Goal: Task Accomplishment & Management: Complete application form

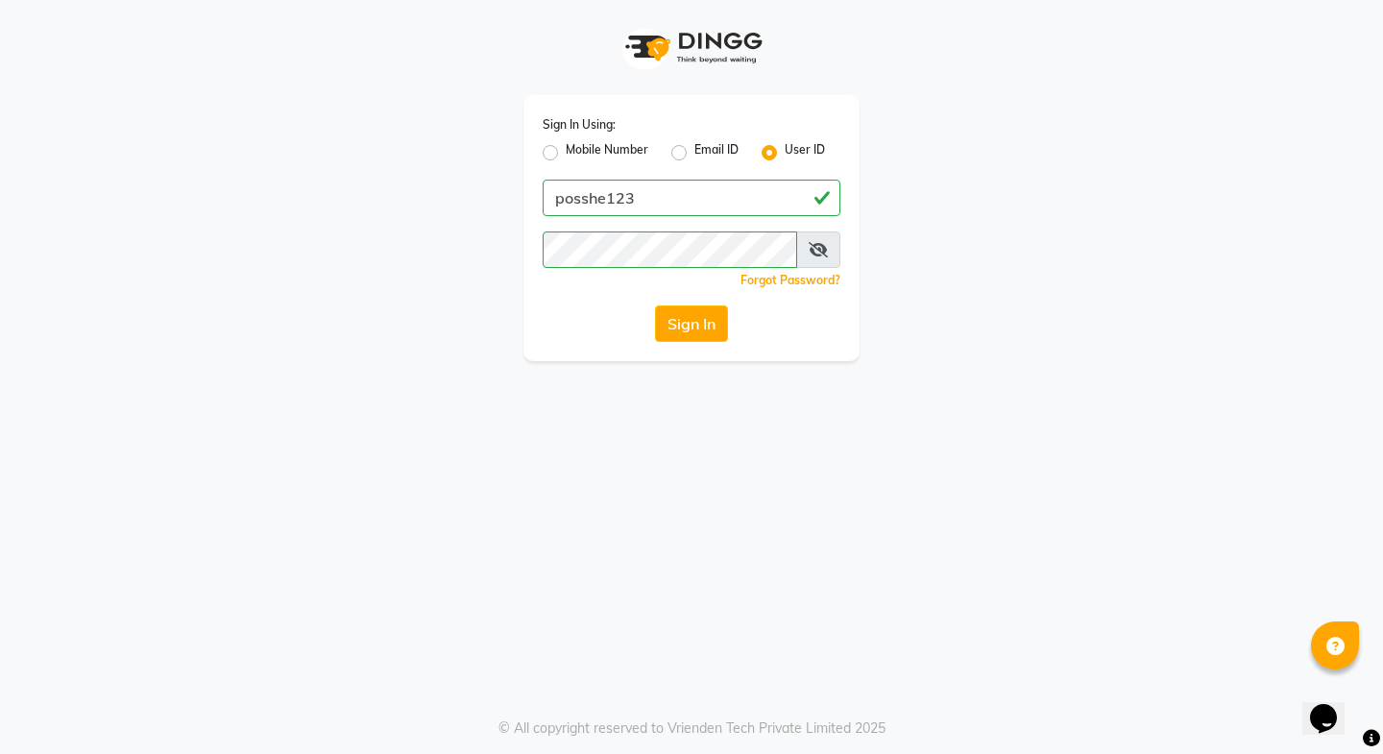
drag, startPoint x: 994, startPoint y: 590, endPoint x: 730, endPoint y: 353, distance: 354.3
click at [990, 580] on div "Sign In Using: Mobile Number Email ID User ID posshe123 Remember me Forgot Pass…" at bounding box center [691, 377] width 1383 height 754
drag, startPoint x: 813, startPoint y: 250, endPoint x: 766, endPoint y: 278, distance: 55.2
click at [813, 251] on icon at bounding box center [818, 249] width 19 height 15
click at [665, 338] on button "Sign In" at bounding box center [691, 323] width 73 height 36
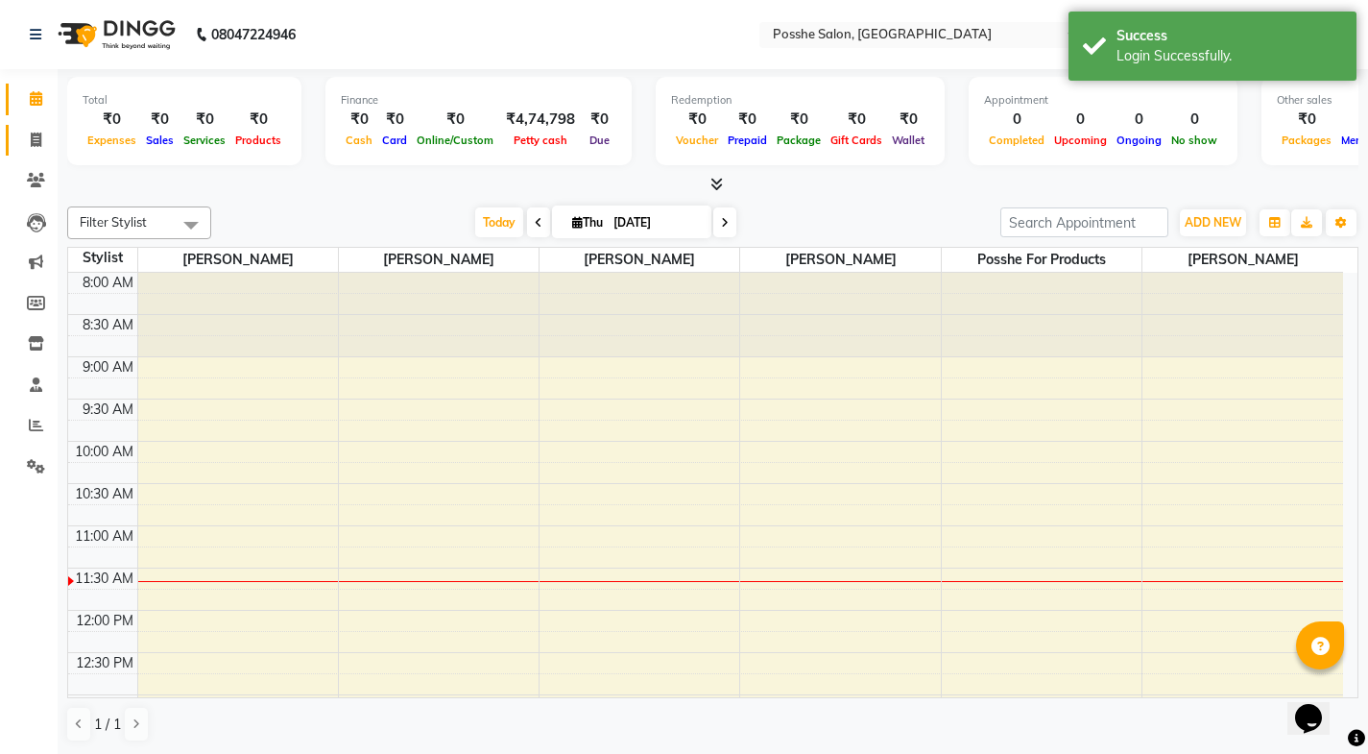
click at [36, 151] on link "Invoice" at bounding box center [29, 141] width 46 height 32
select select "6052"
select select "service"
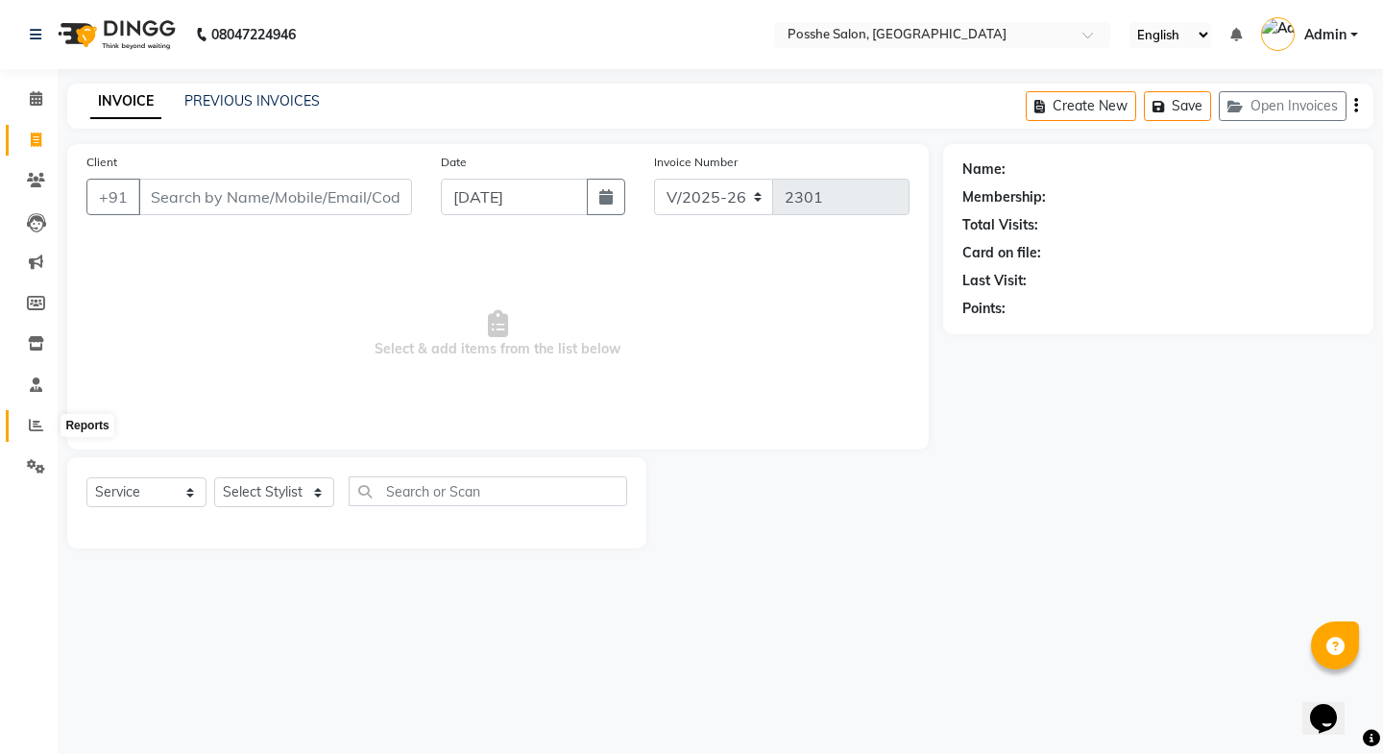
click at [39, 424] on icon at bounding box center [36, 425] width 14 height 14
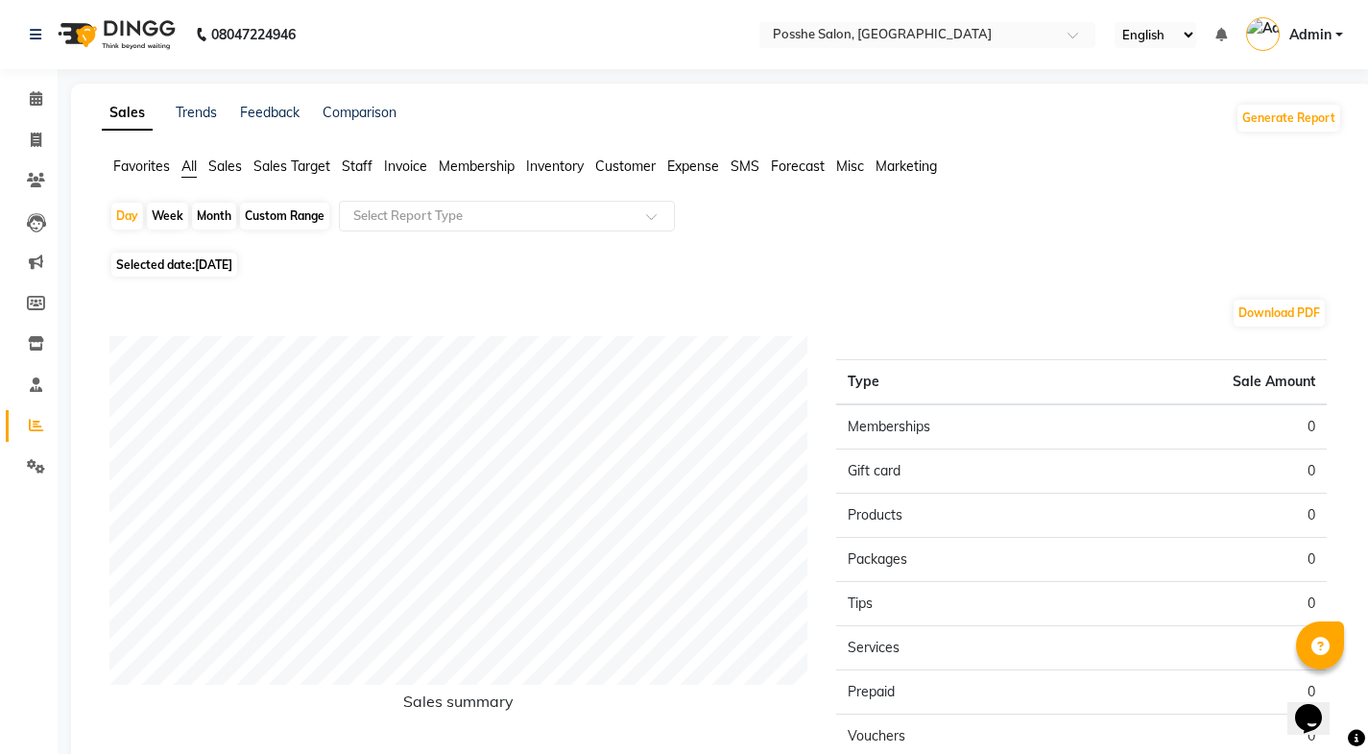
click at [170, 267] on span "Selected date: [DATE]" at bounding box center [174, 265] width 126 height 24
select select "9"
select select "2025"
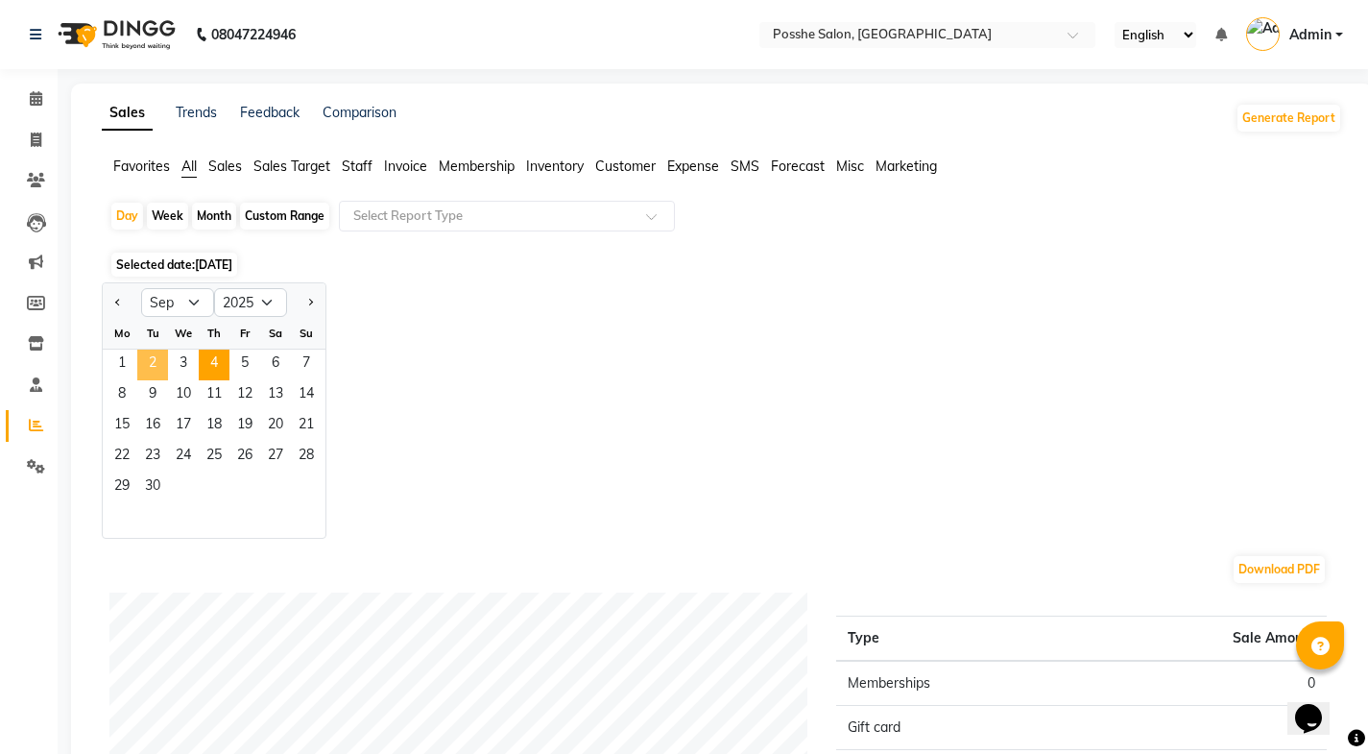
click at [147, 362] on span "2" at bounding box center [152, 365] width 31 height 31
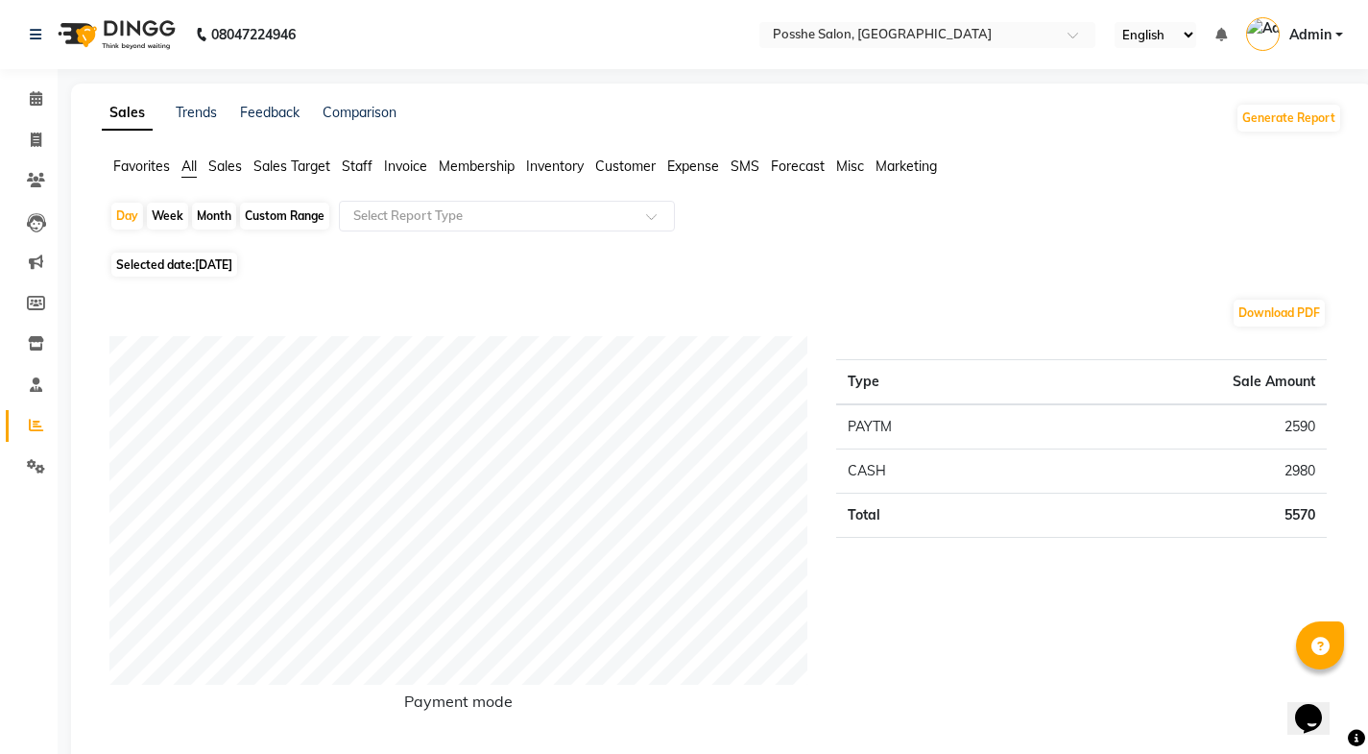
click at [222, 266] on span "[DATE]" at bounding box center [213, 264] width 37 height 14
select select "9"
select select "2025"
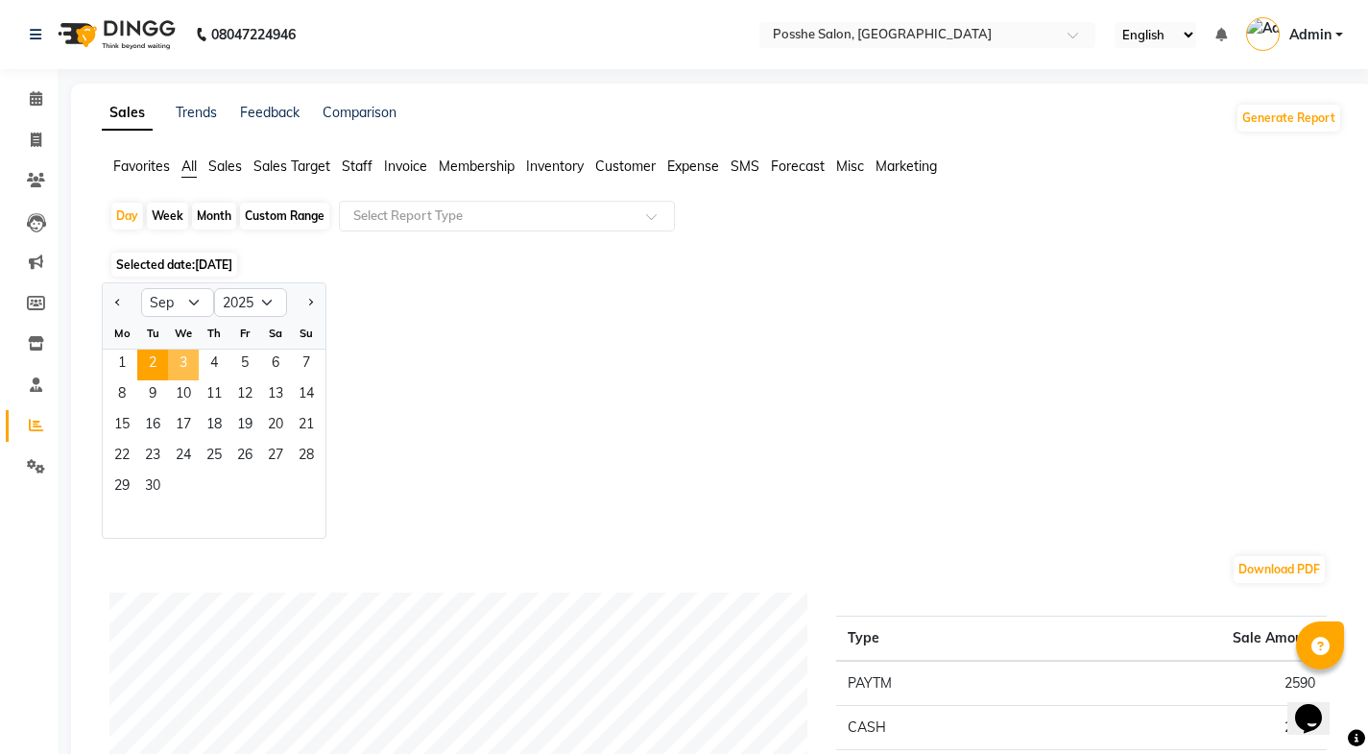
click at [181, 368] on span "3" at bounding box center [183, 365] width 31 height 31
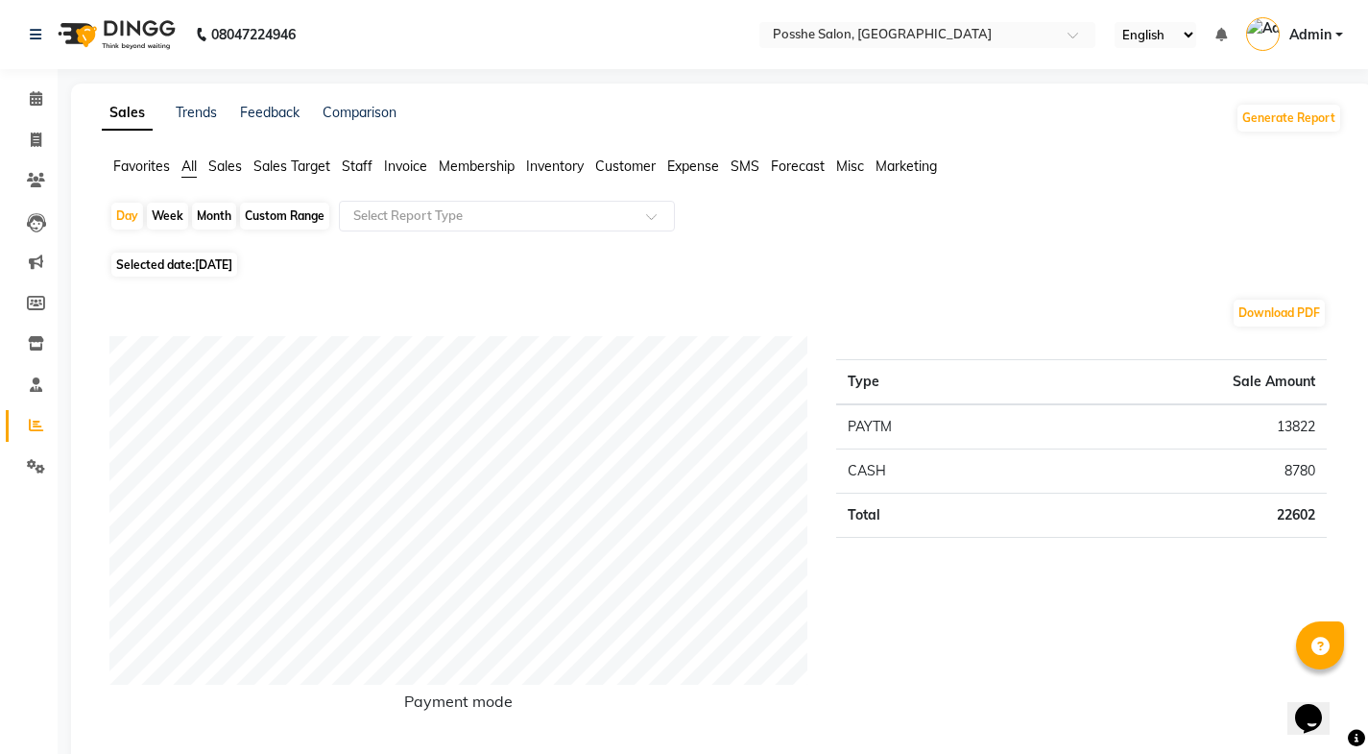
drag, startPoint x: 153, startPoint y: 265, endPoint x: 149, endPoint y: 277, distance: 12.1
click at [153, 265] on span "Selected date: [DATE]" at bounding box center [174, 265] width 126 height 24
select select "9"
select select "2025"
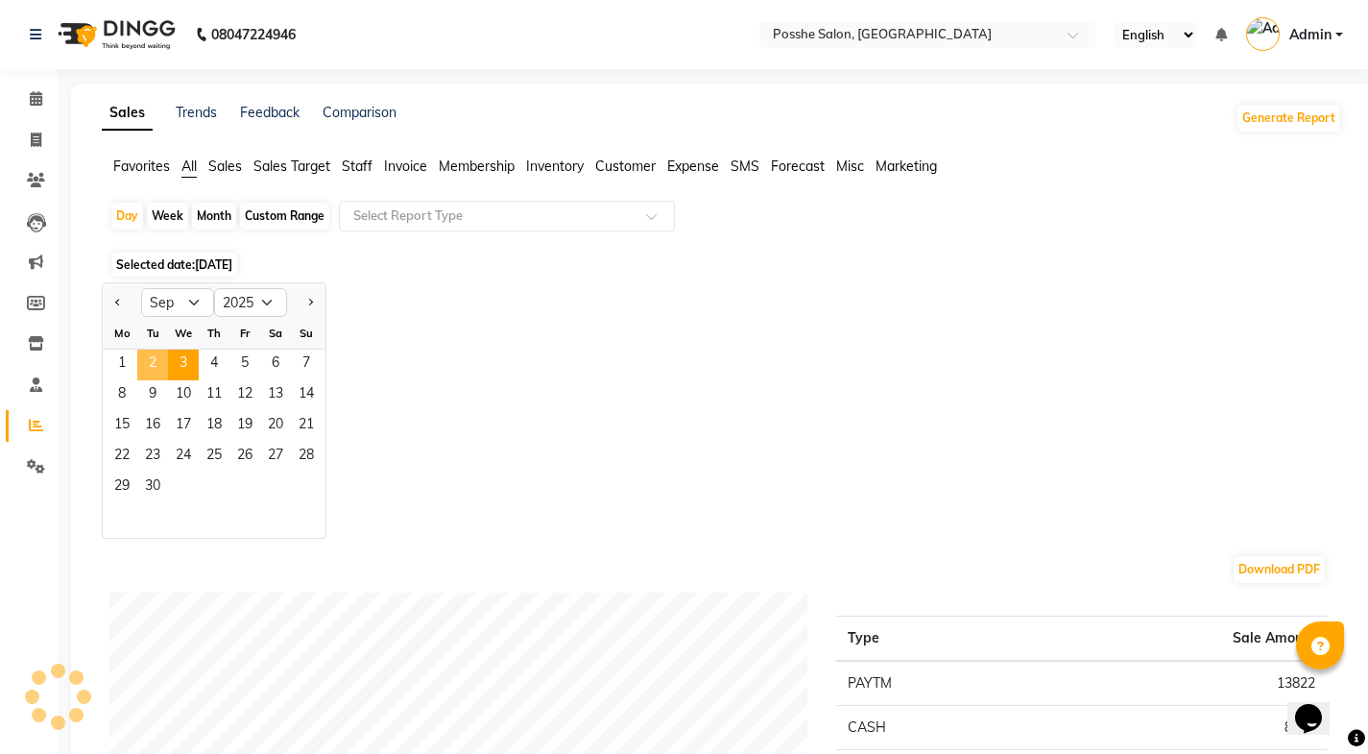
click at [149, 361] on span "2" at bounding box center [152, 365] width 31 height 31
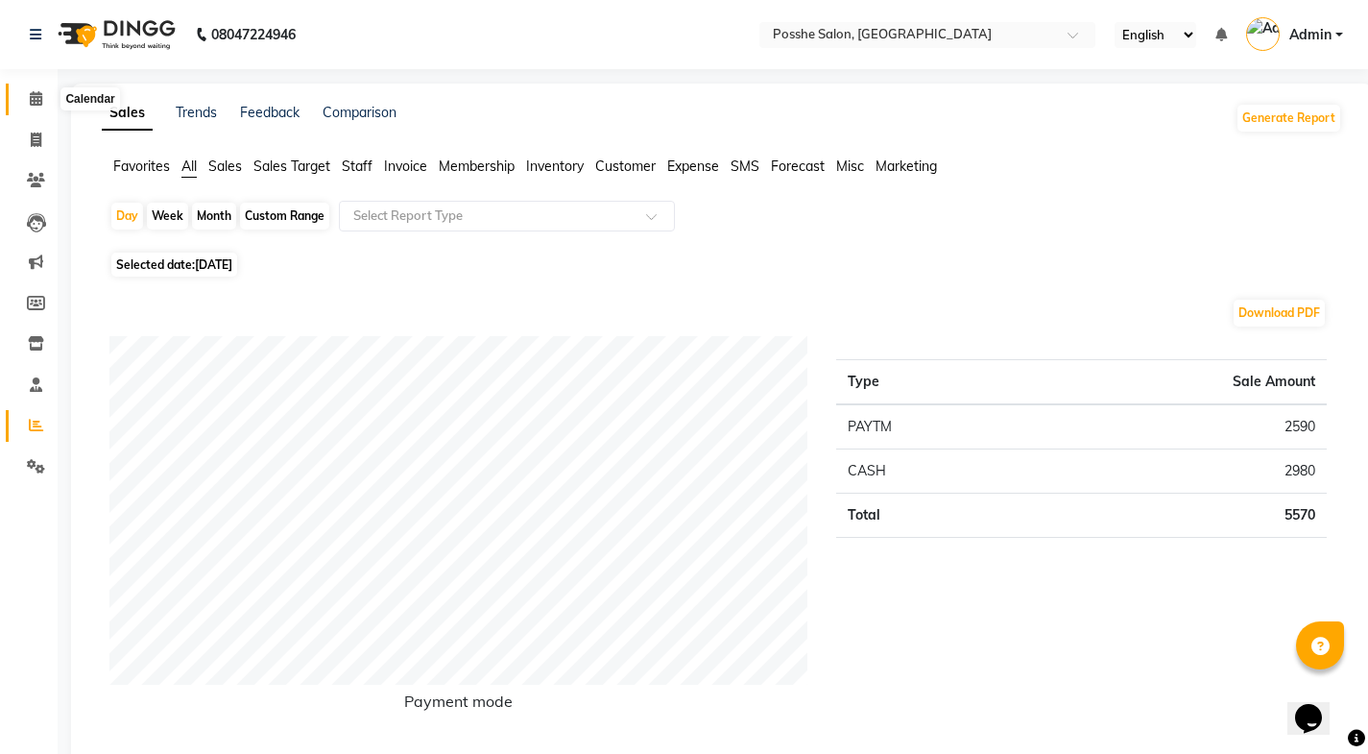
click at [23, 102] on span at bounding box center [36, 99] width 34 height 22
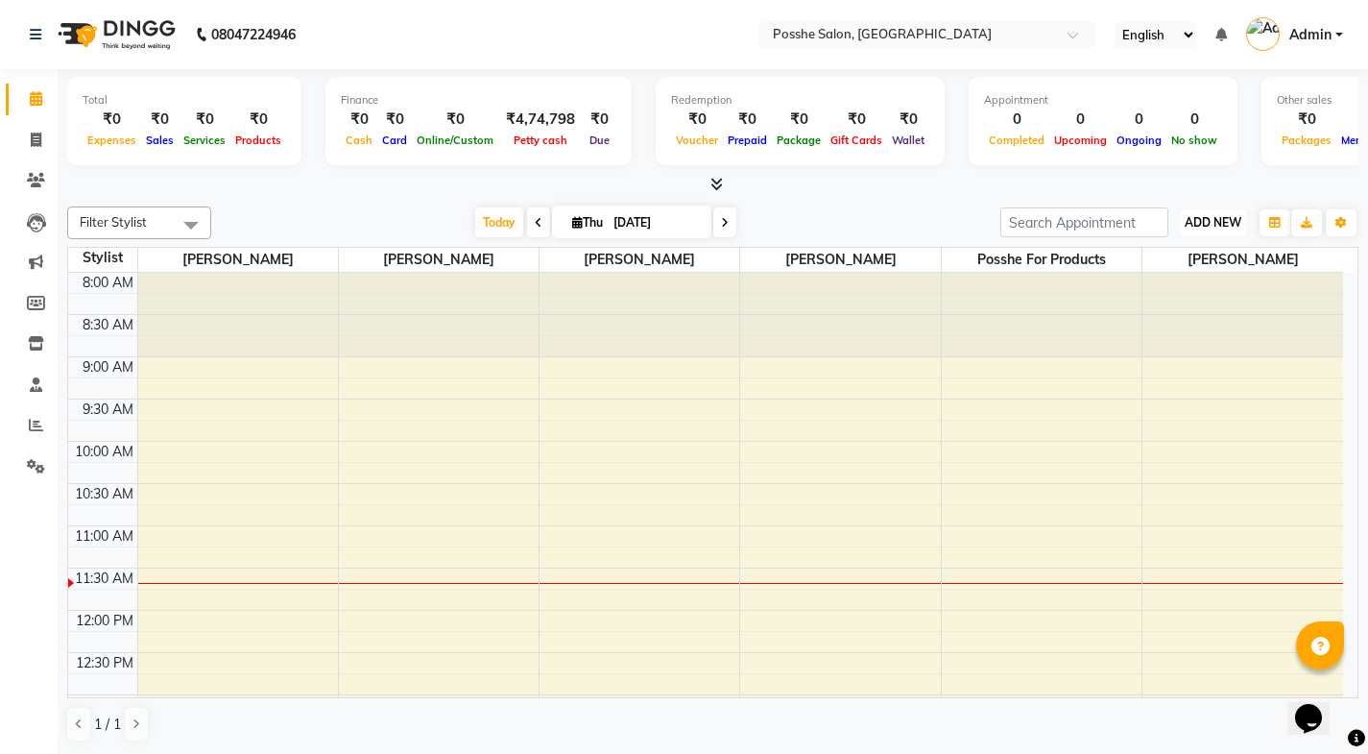
click at [1195, 218] on span "ADD NEW" at bounding box center [1213, 222] width 57 height 14
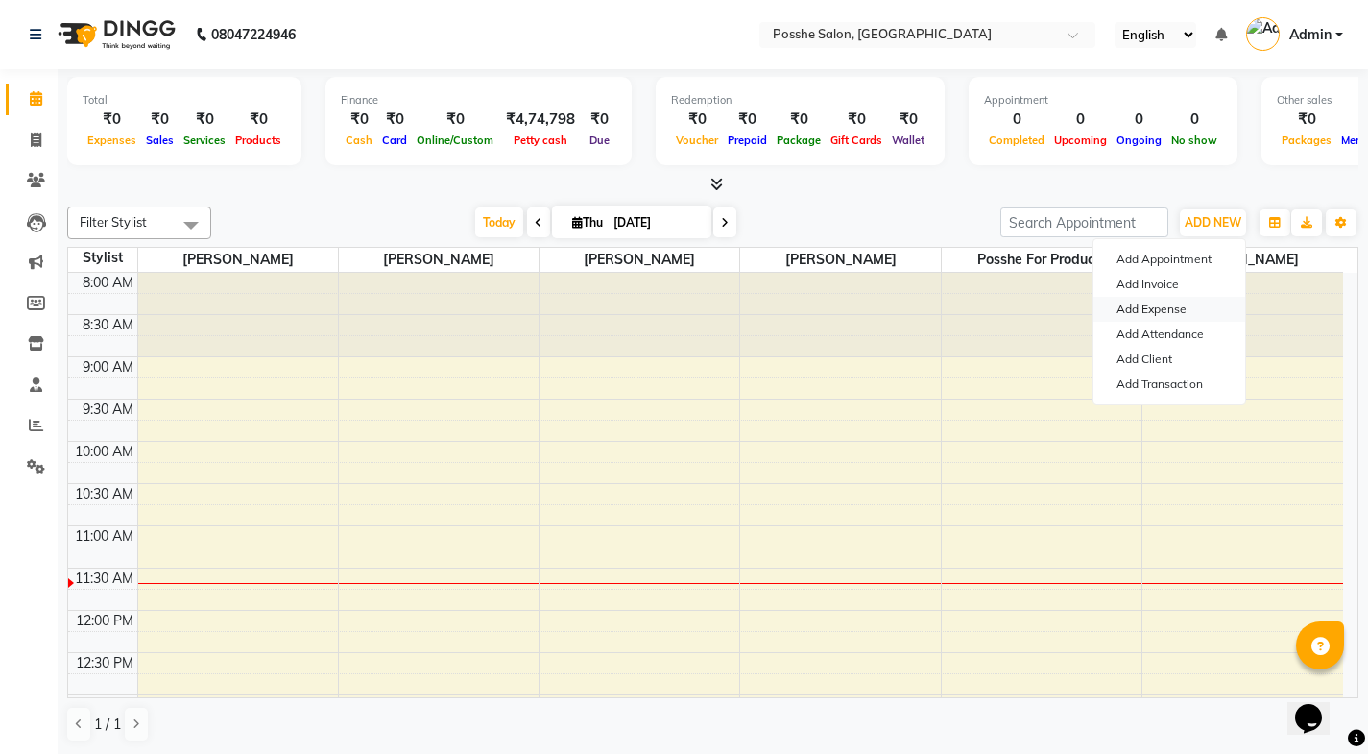
click at [1132, 301] on link "Add Expense" at bounding box center [1170, 309] width 152 height 25
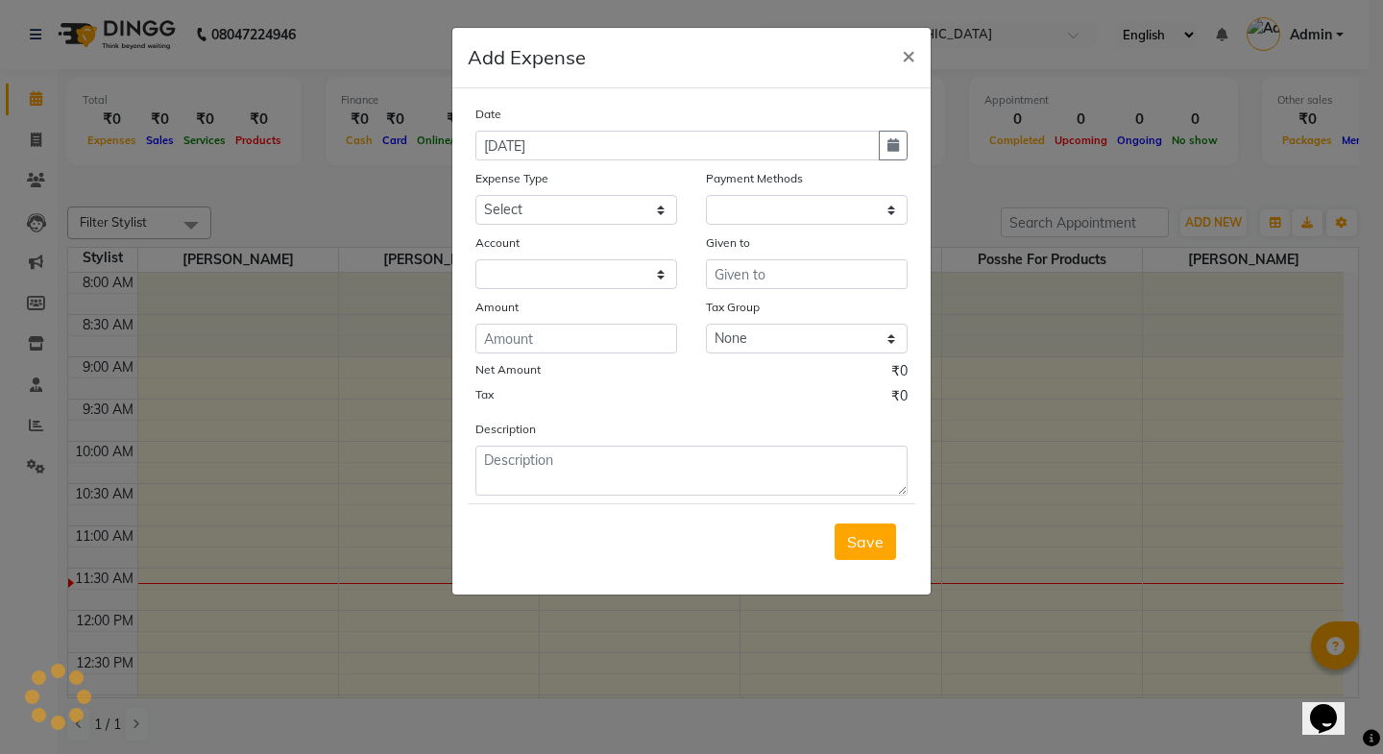
select select "1"
select select "5030"
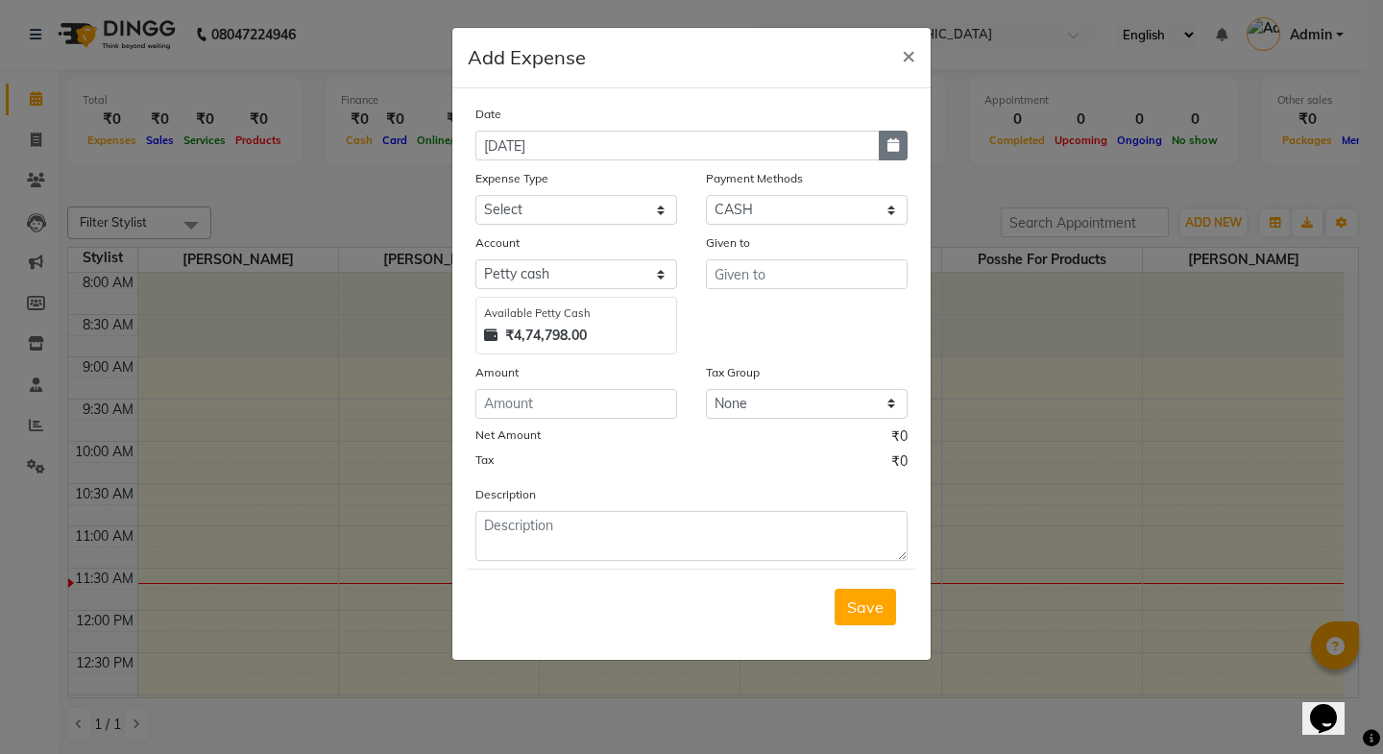
click at [882, 145] on button "button" at bounding box center [893, 146] width 29 height 30
select select "9"
select select "2025"
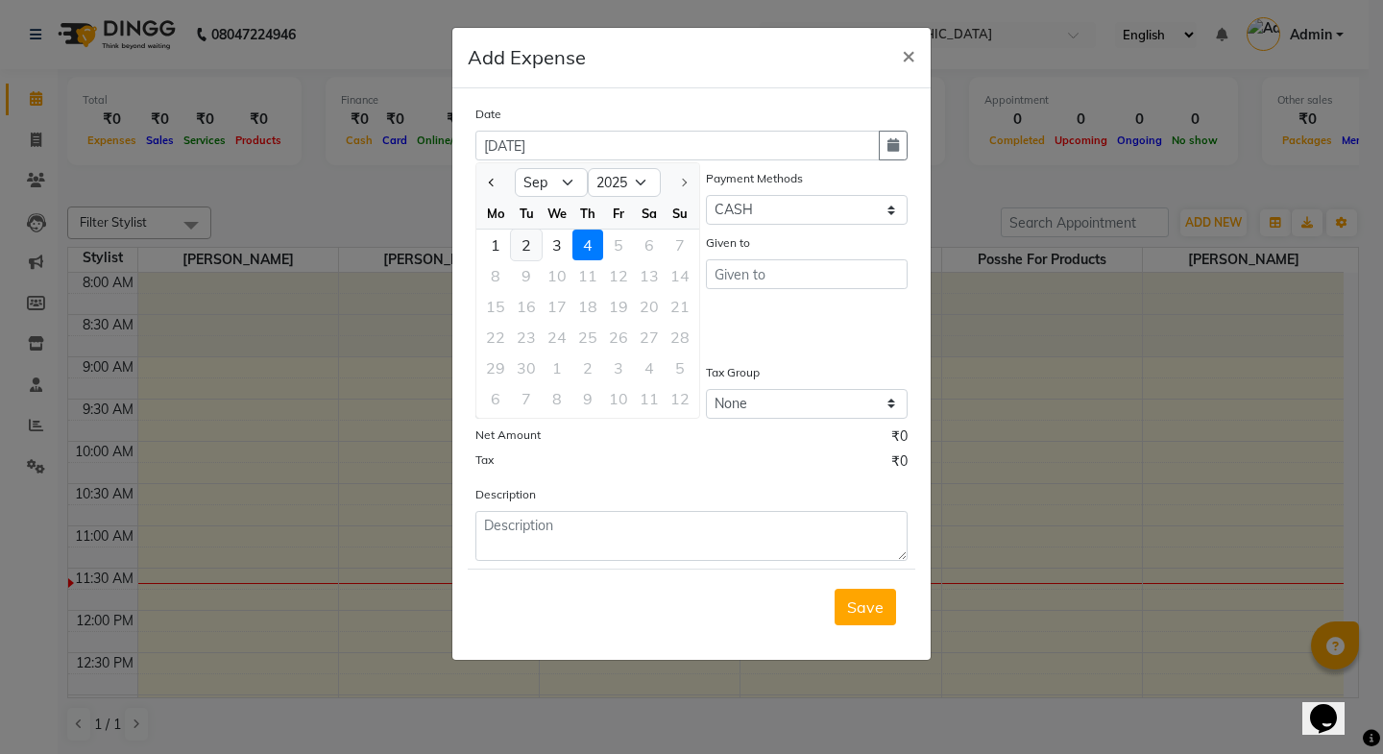
click at [524, 240] on div "2" at bounding box center [526, 245] width 31 height 31
type input "[DATE]"
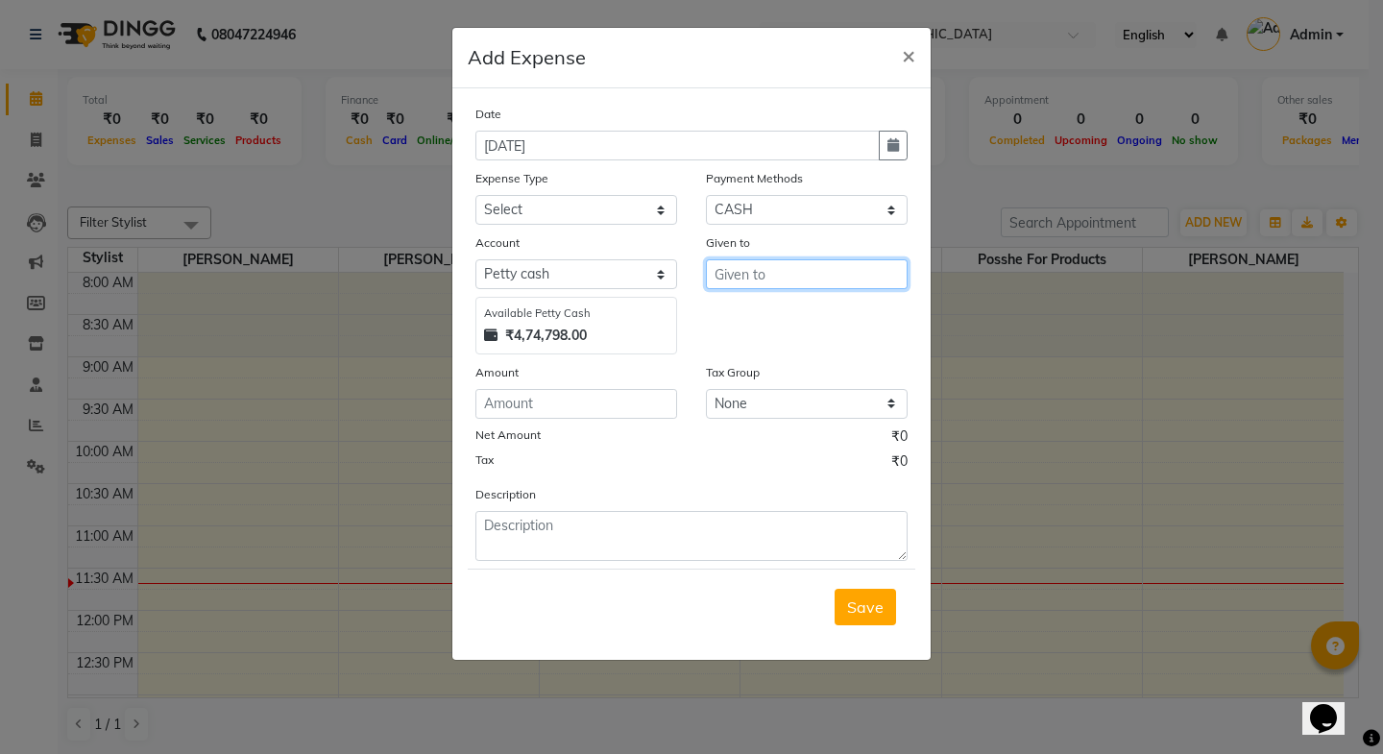
click at [792, 282] on input "text" at bounding box center [807, 274] width 202 height 30
type input "1400"
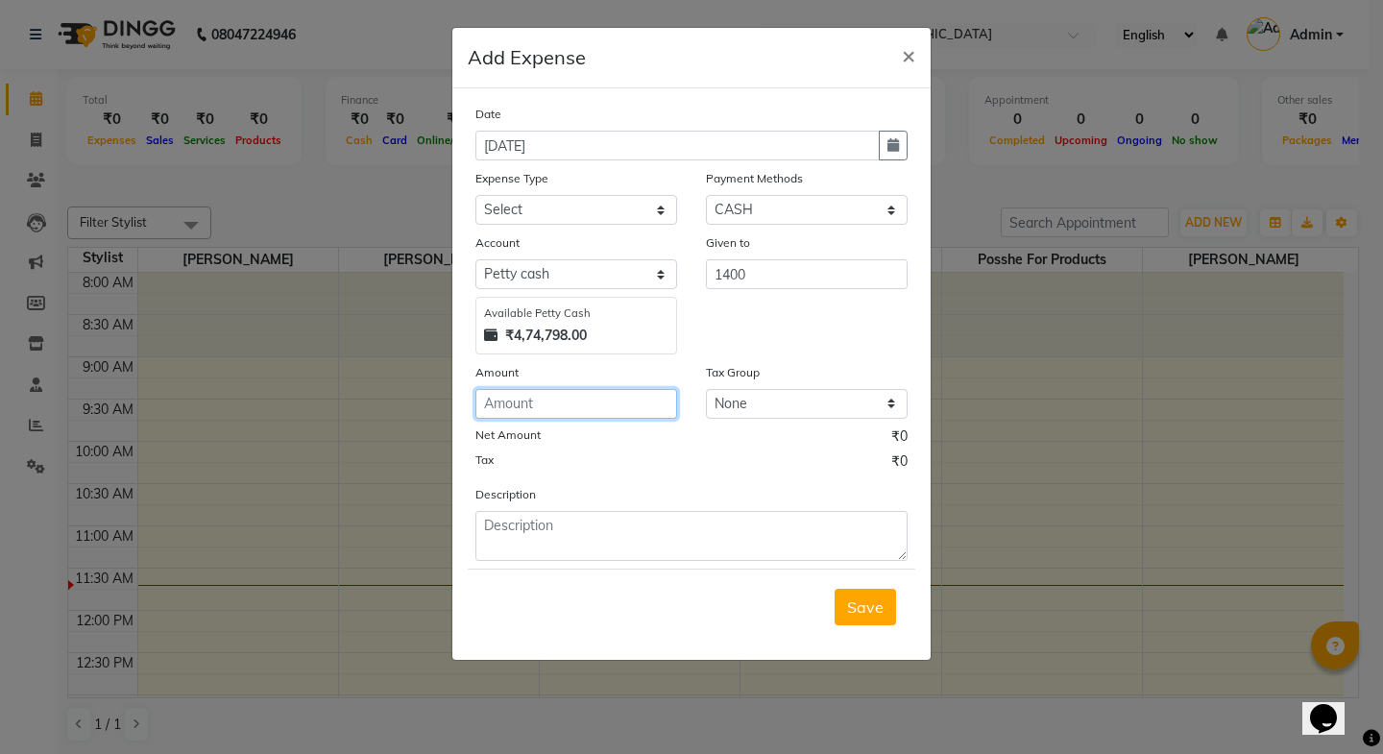
click at [643, 411] on input "number" at bounding box center [576, 404] width 202 height 30
type input "1400"
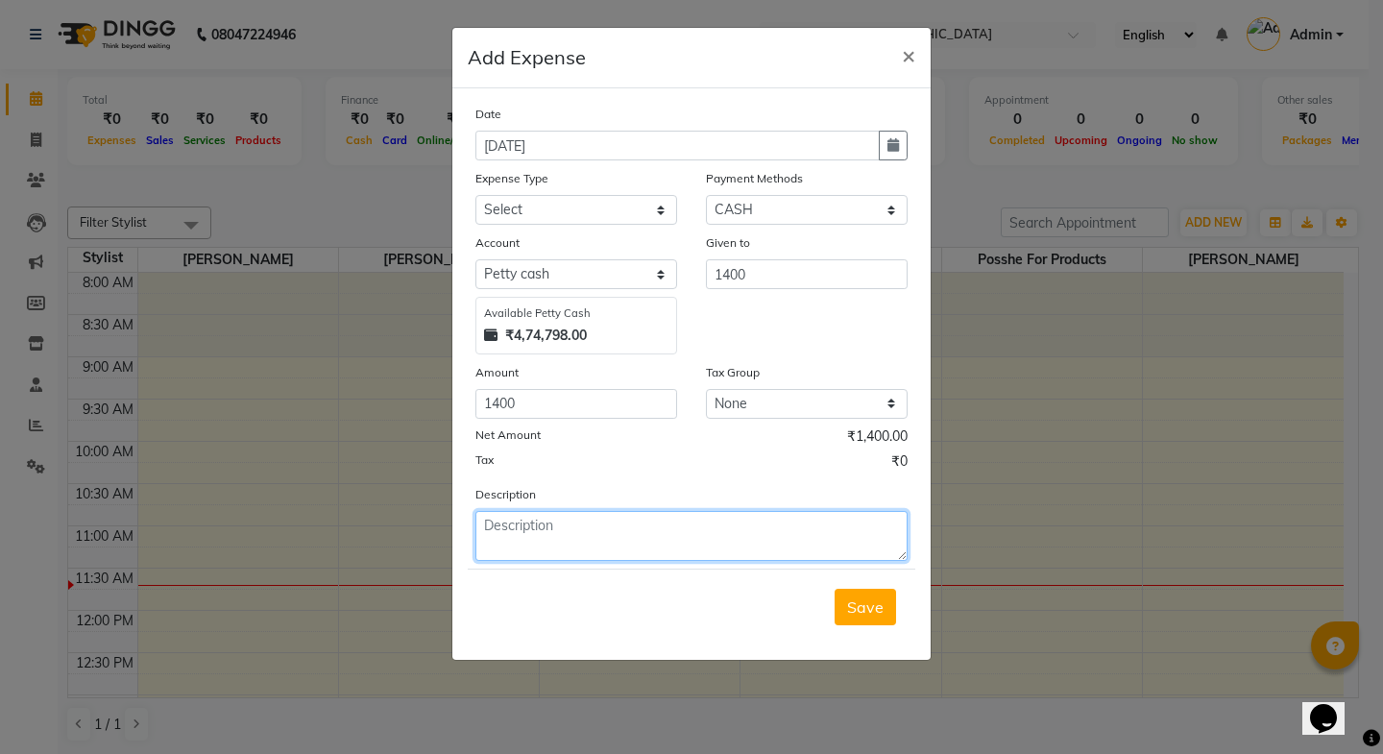
click at [630, 532] on textarea at bounding box center [691, 536] width 432 height 50
type textarea "WASHROOM , DUSTBIN, WATERBOTTLE"
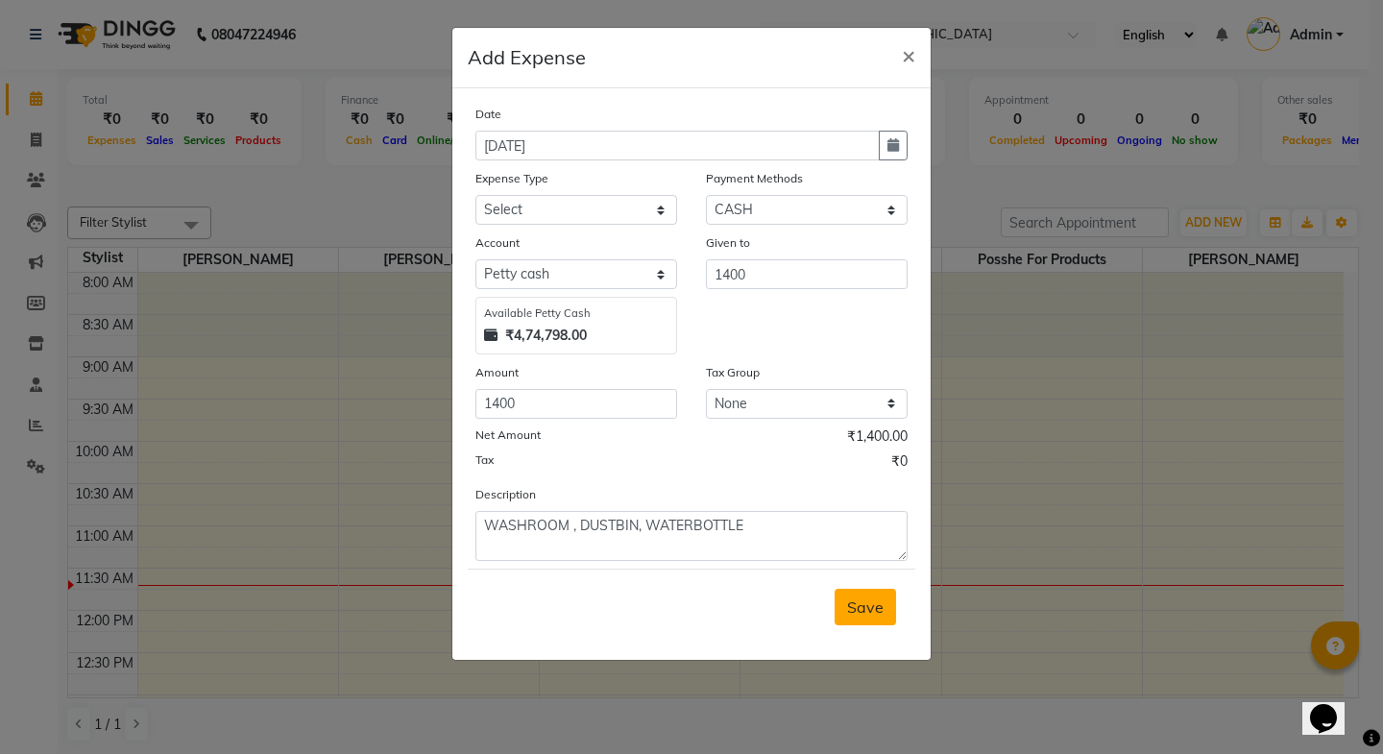
click at [865, 612] on span "Save" at bounding box center [865, 606] width 36 height 19
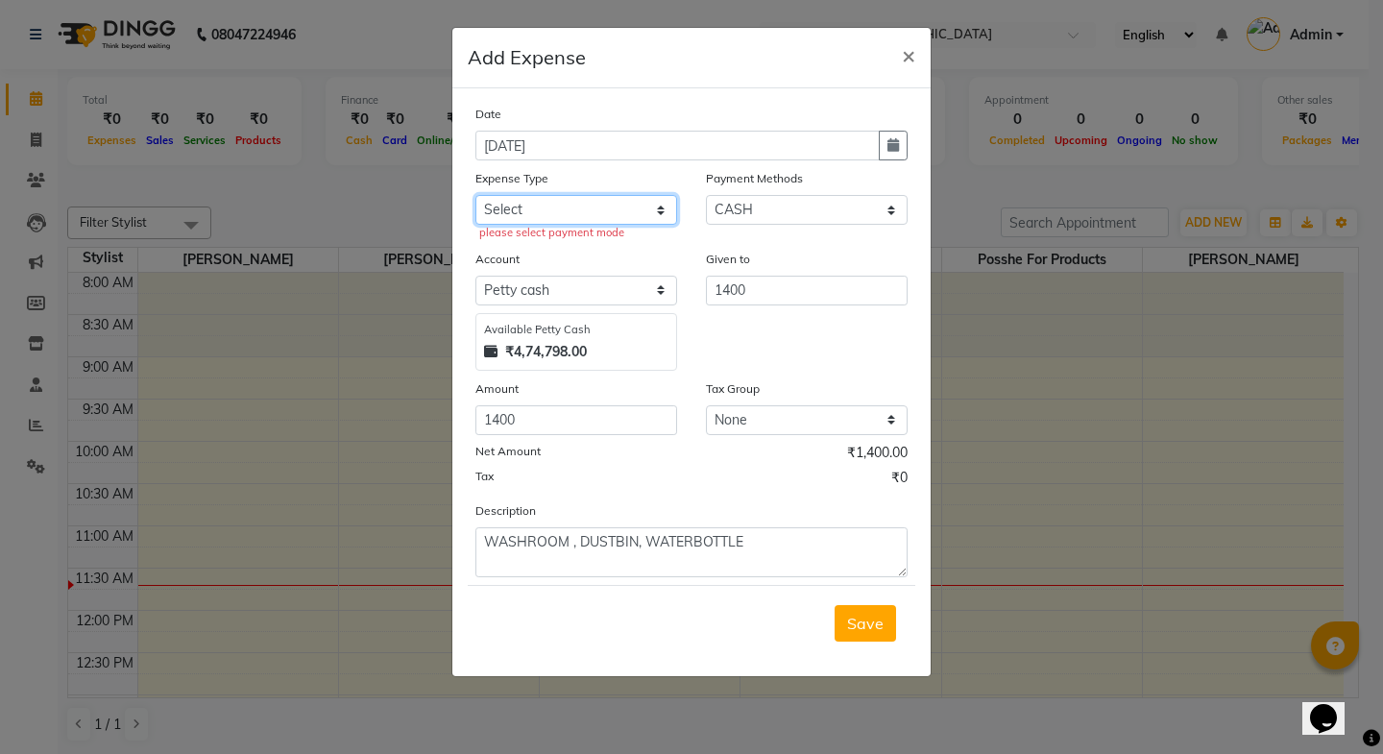
click at [657, 212] on select "Select Advance Salary Bank charges Car maintenance Cash transfer to bank Cash t…" at bounding box center [576, 210] width 202 height 30
select select "13399"
click at [475, 195] on select "Select Advance Salary Bank charges Car maintenance Cash transfer to bank Cash t…" at bounding box center [576, 210] width 202 height 30
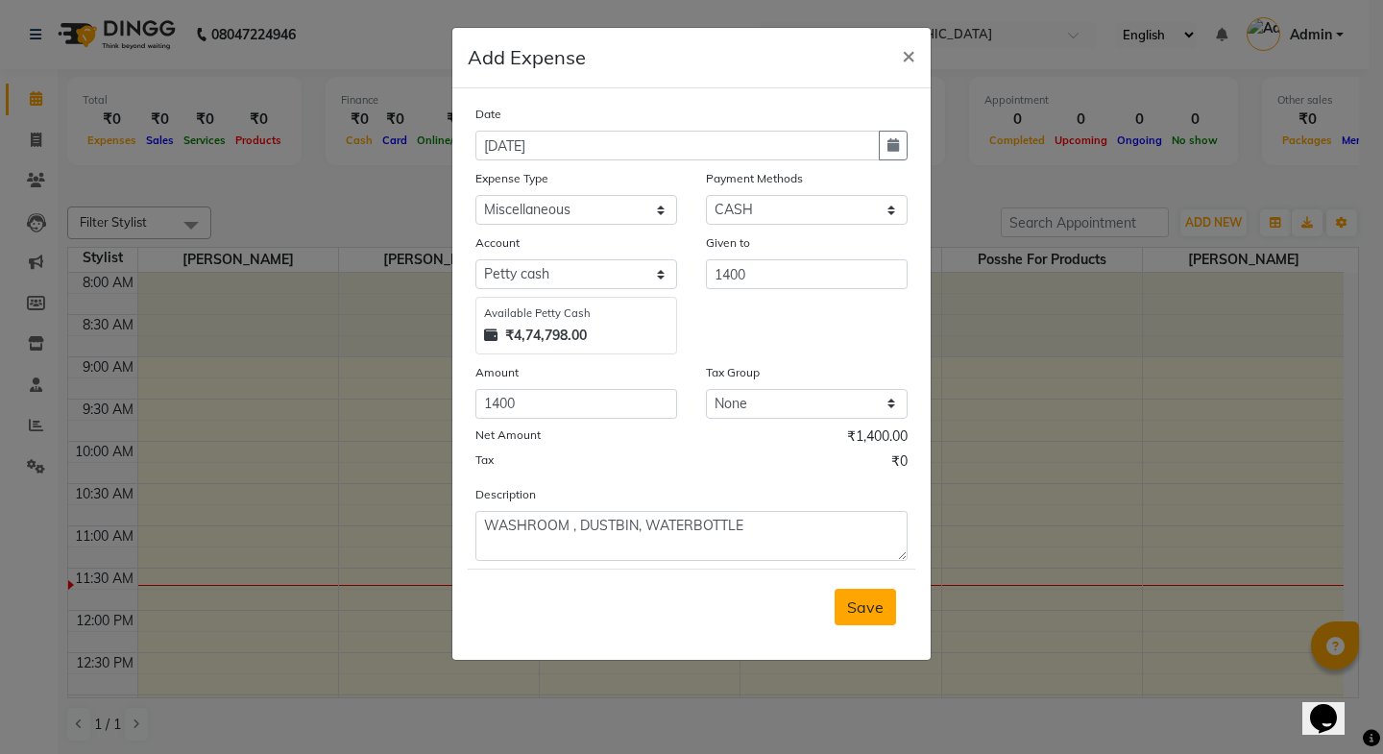
click at [873, 604] on span "Save" at bounding box center [865, 606] width 36 height 19
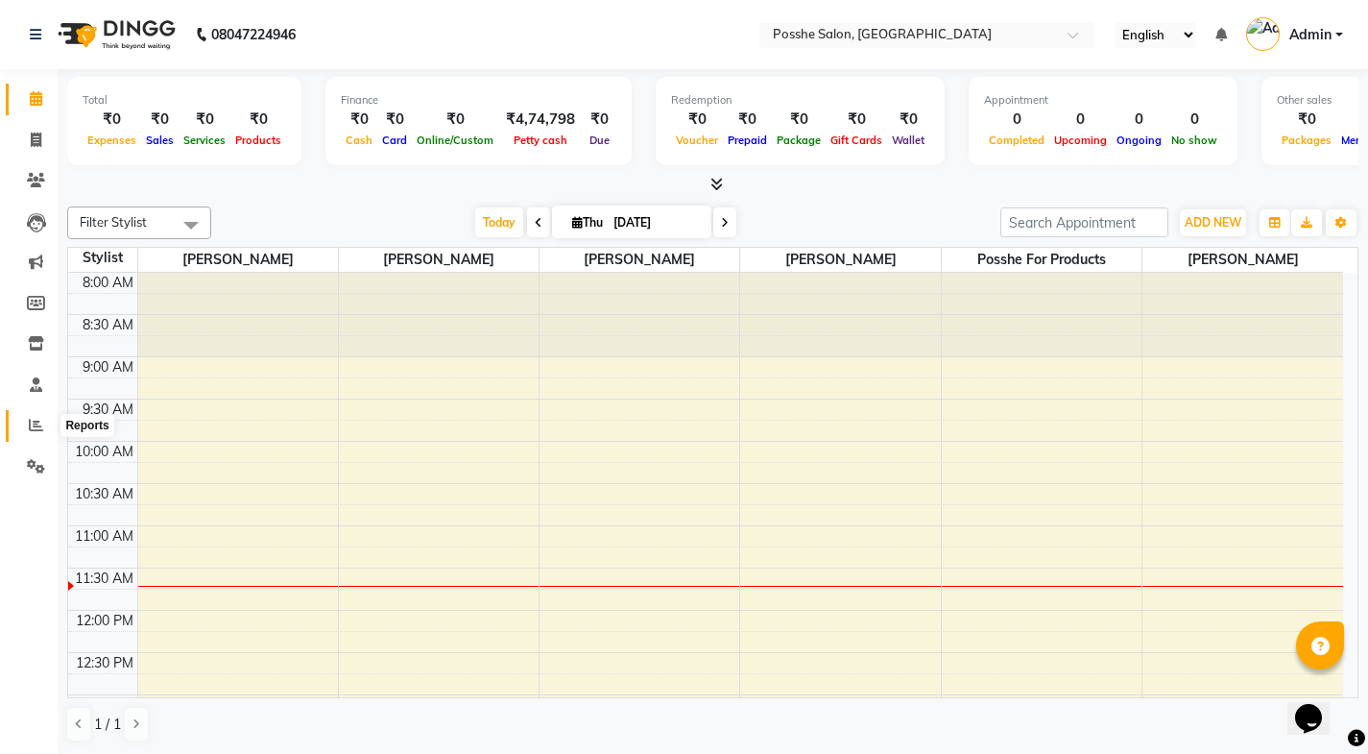
click at [26, 426] on span at bounding box center [36, 426] width 34 height 22
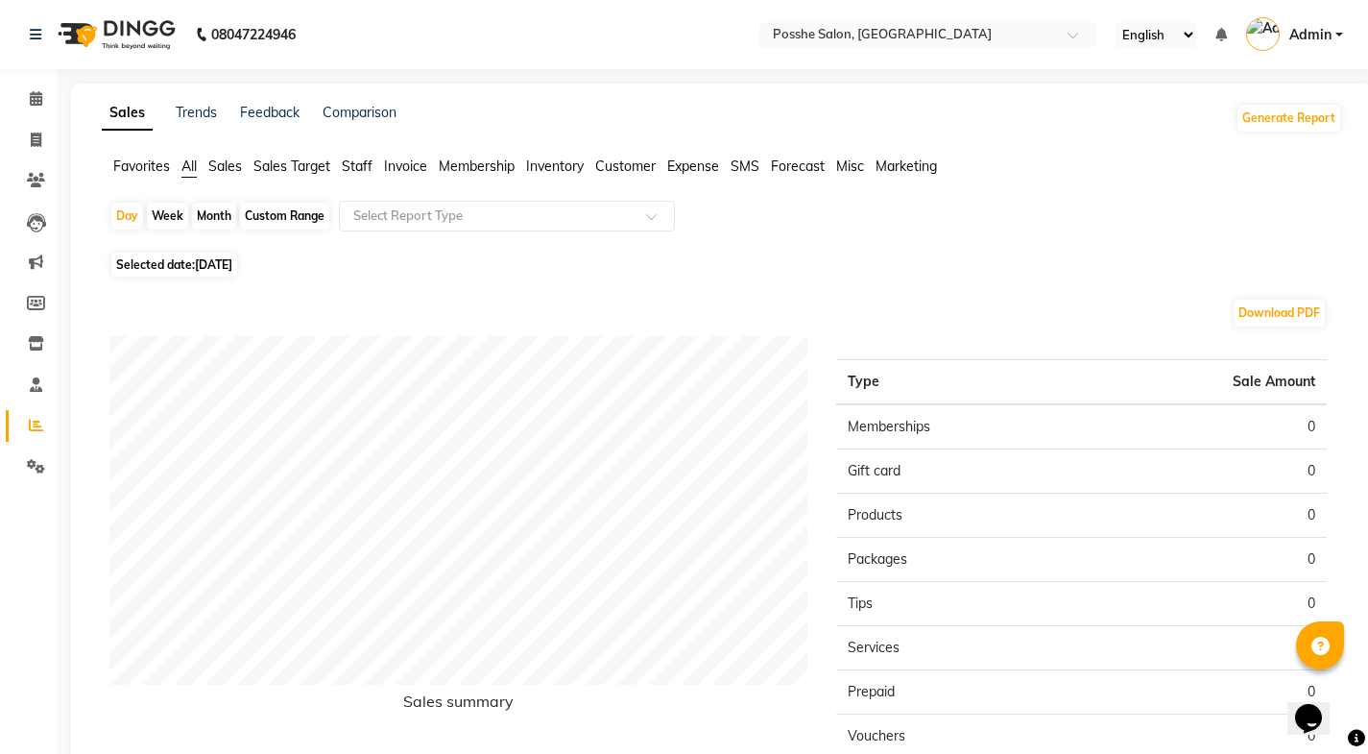
click at [152, 264] on span "Selected date: [DATE]" at bounding box center [174, 265] width 126 height 24
select select "9"
select select "2025"
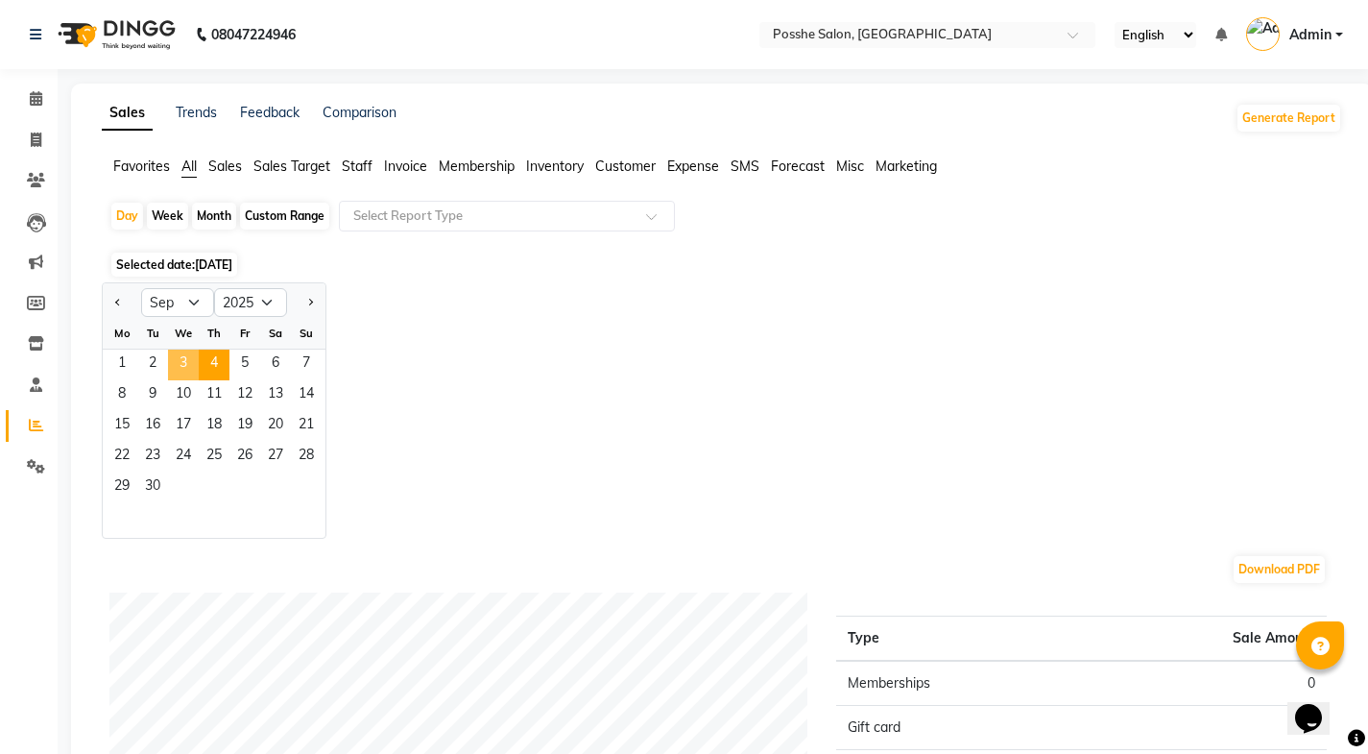
click at [182, 353] on span "3" at bounding box center [183, 365] width 31 height 31
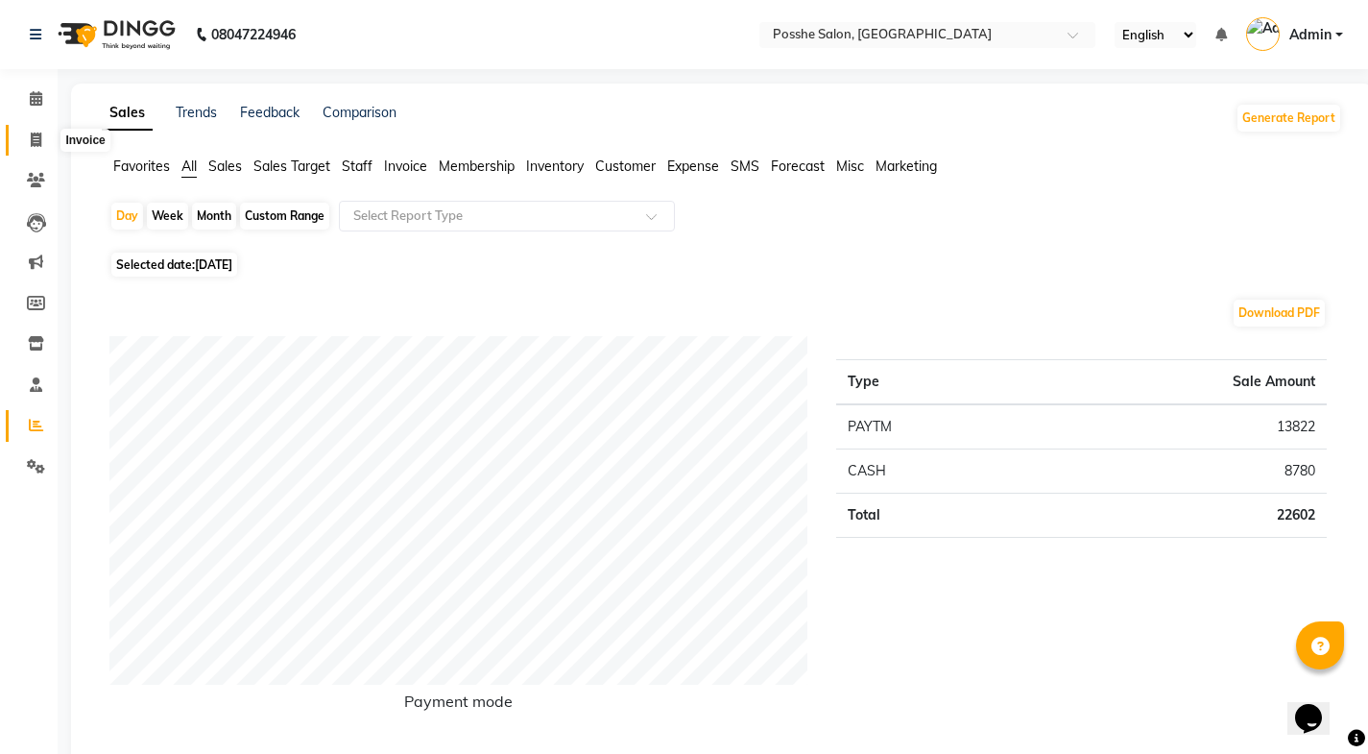
click at [33, 139] on icon at bounding box center [36, 140] width 11 height 14
select select "service"
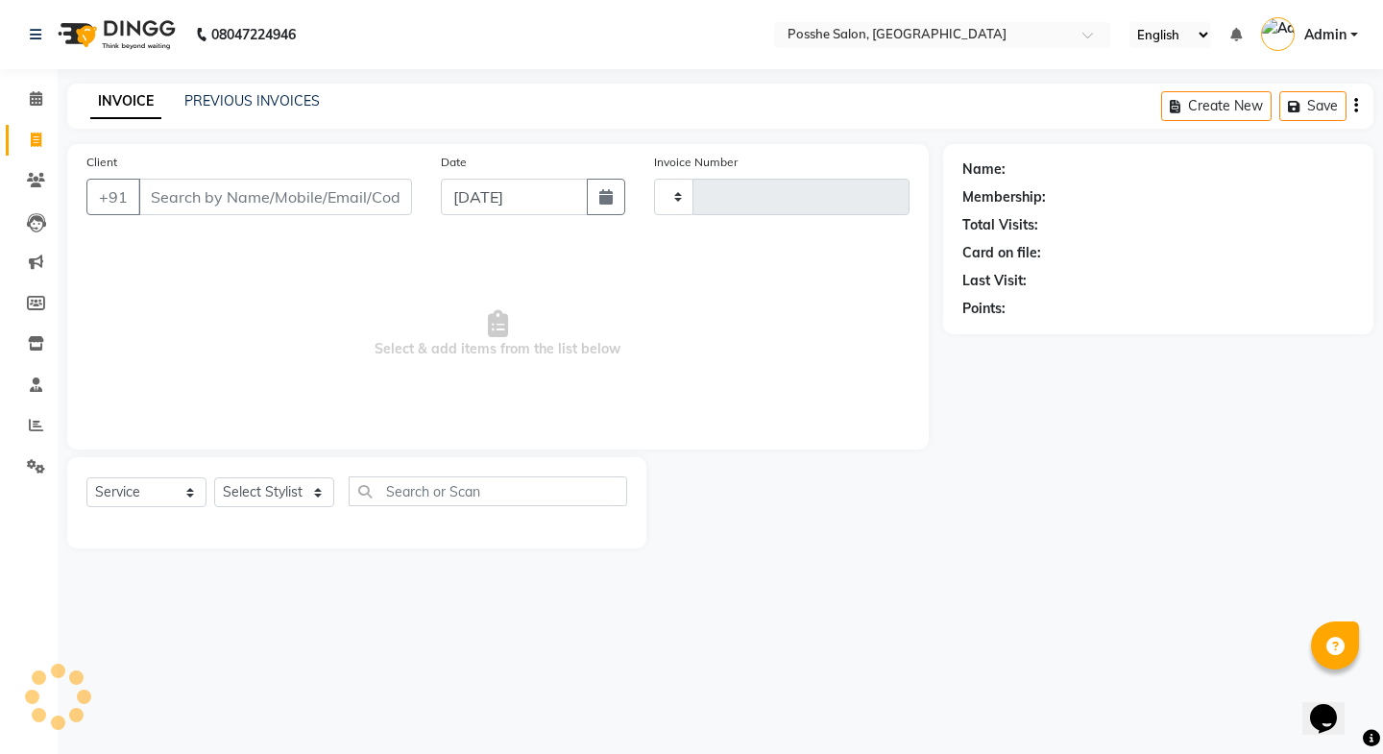
type input "2301"
select select "6052"
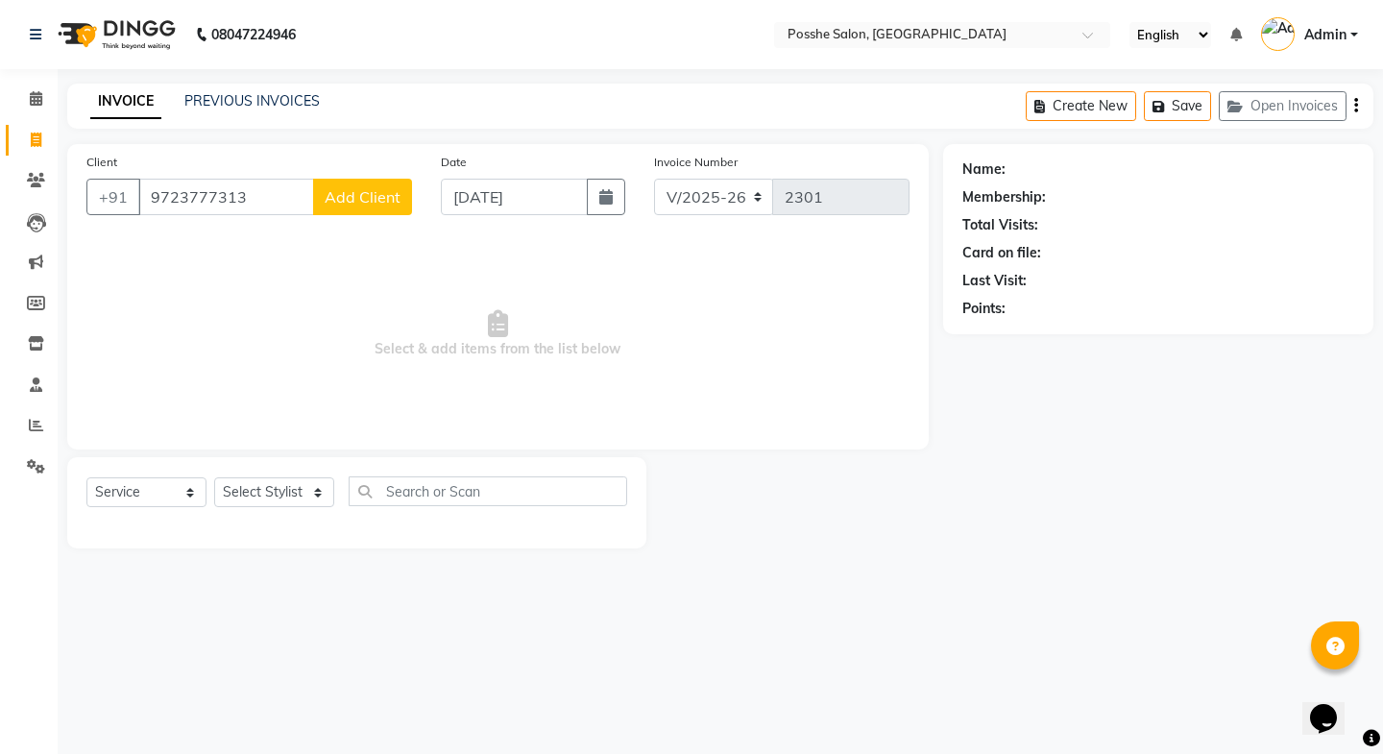
type input "9723777313"
click at [383, 214] on button "Add Client" at bounding box center [362, 197] width 99 height 36
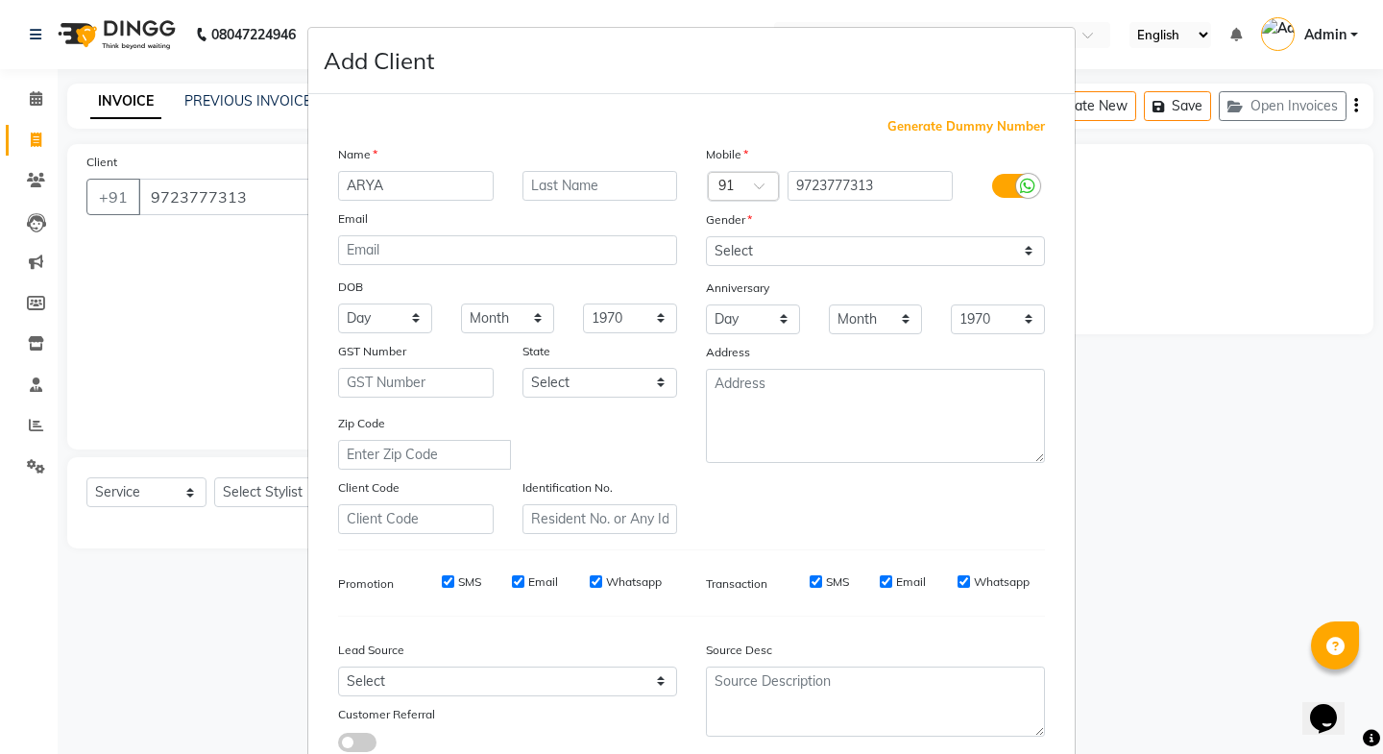
type input "ARYA"
click at [856, 247] on select "Select [DEMOGRAPHIC_DATA] [DEMOGRAPHIC_DATA] Other Prefer Not To Say" at bounding box center [875, 251] width 339 height 30
select select "[DEMOGRAPHIC_DATA]"
click at [706, 236] on select "Select [DEMOGRAPHIC_DATA] [DEMOGRAPHIC_DATA] Other Prefer Not To Say" at bounding box center [875, 251] width 339 height 30
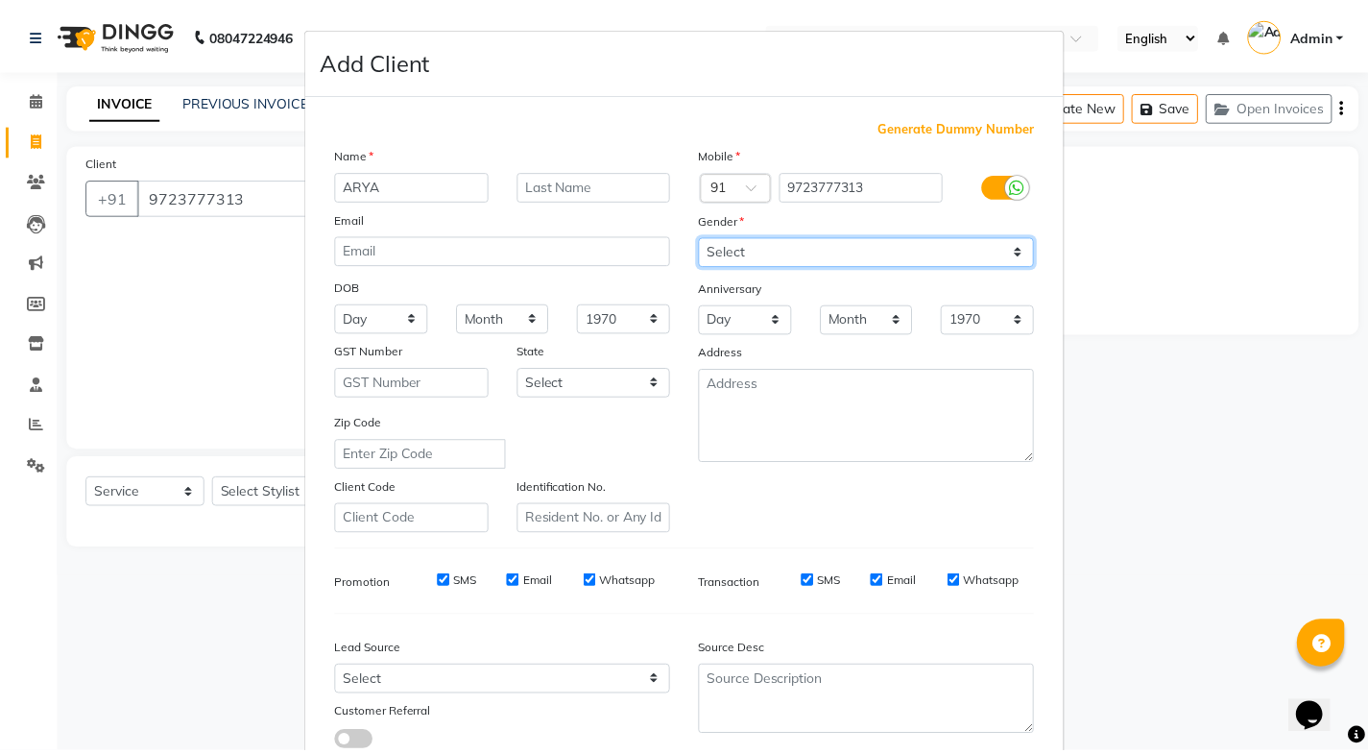
scroll to position [133, 0]
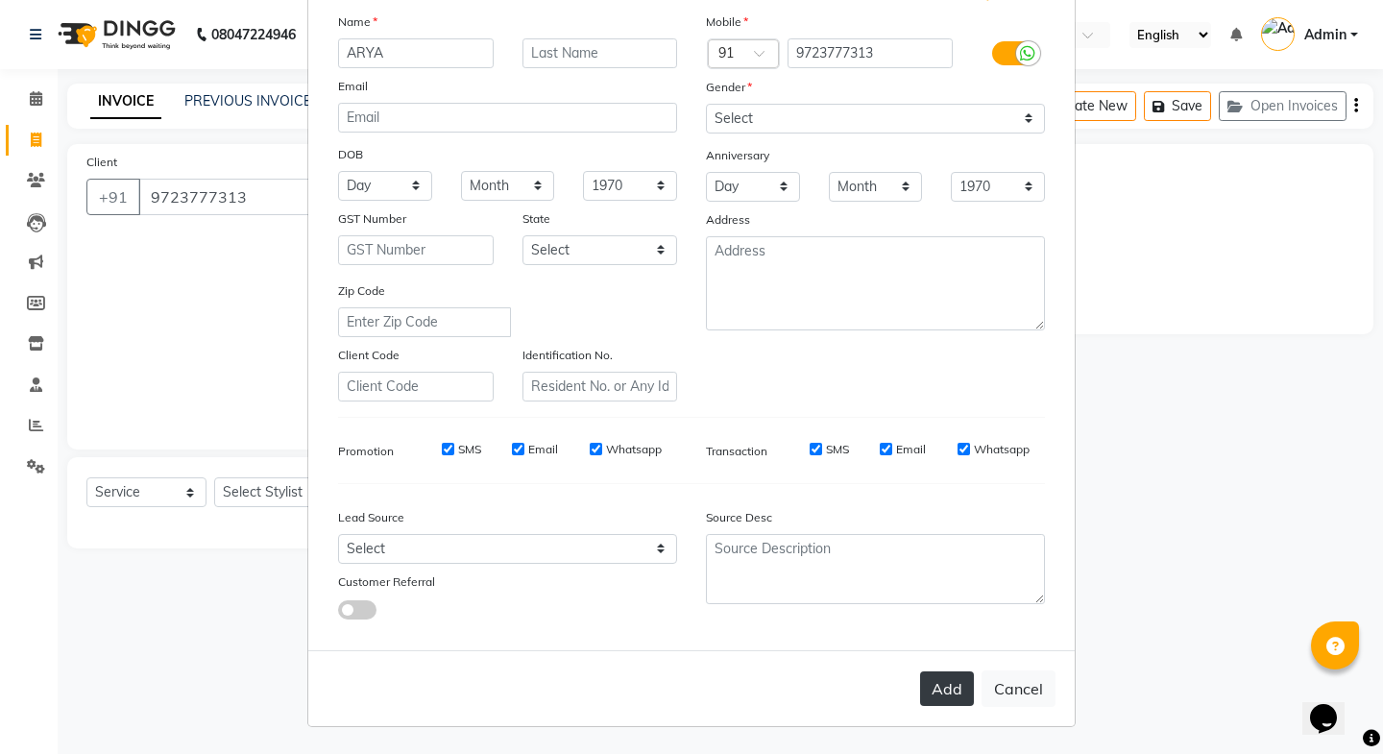
click at [924, 690] on button "Add" at bounding box center [947, 688] width 54 height 35
select select
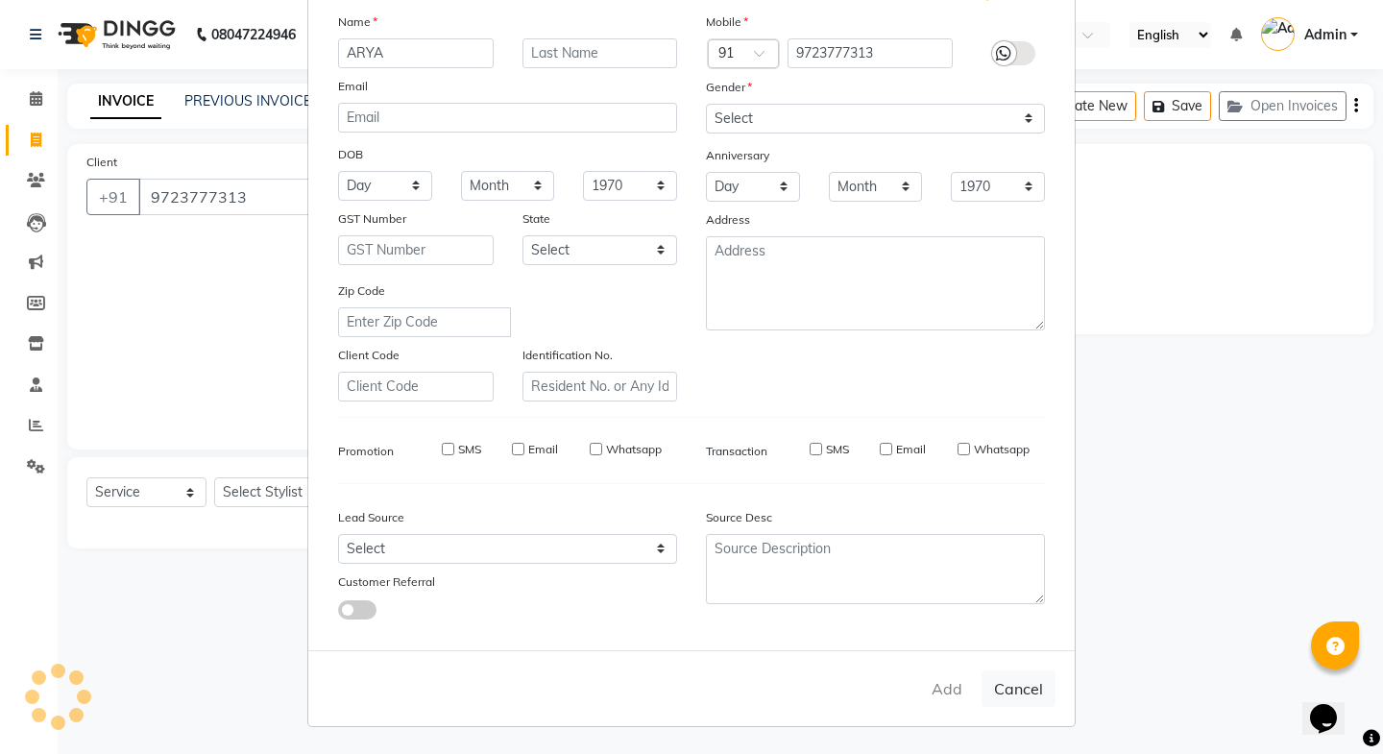
select select
checkbox input "false"
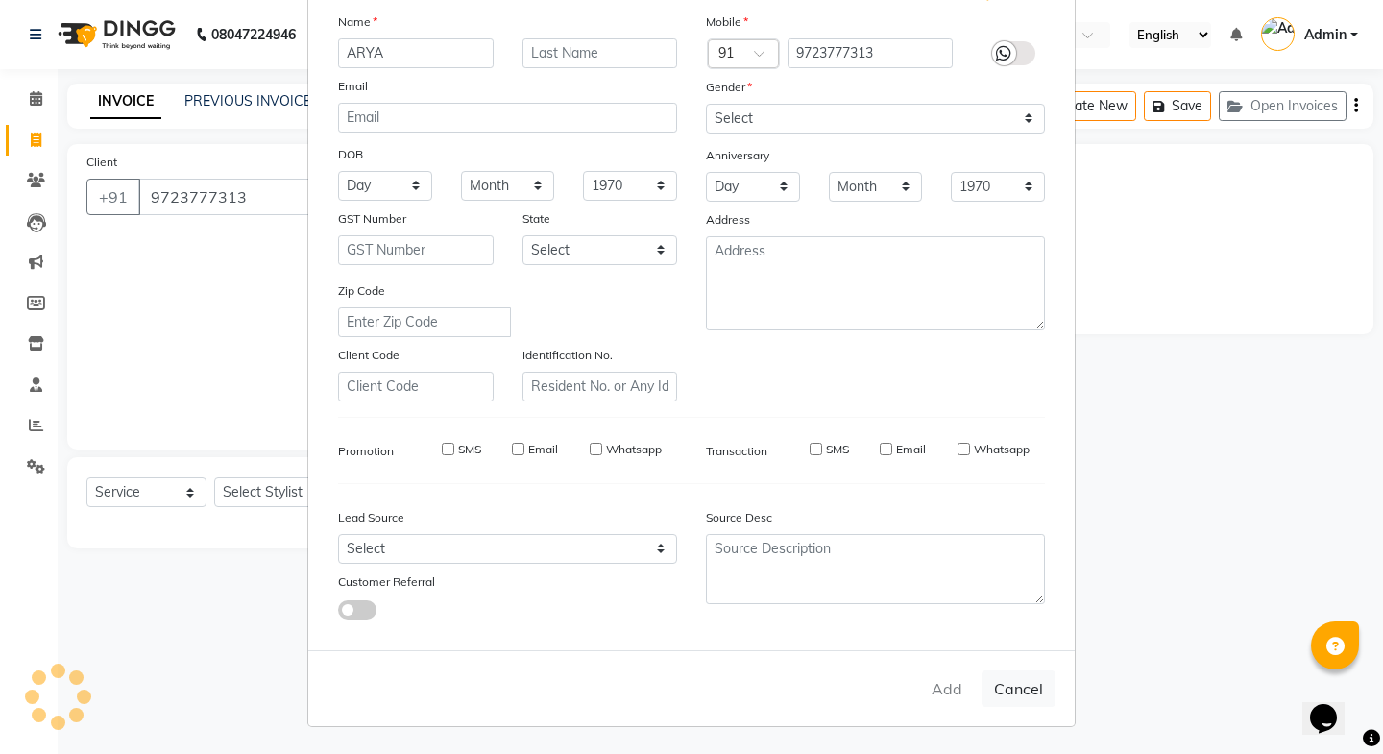
checkbox input "false"
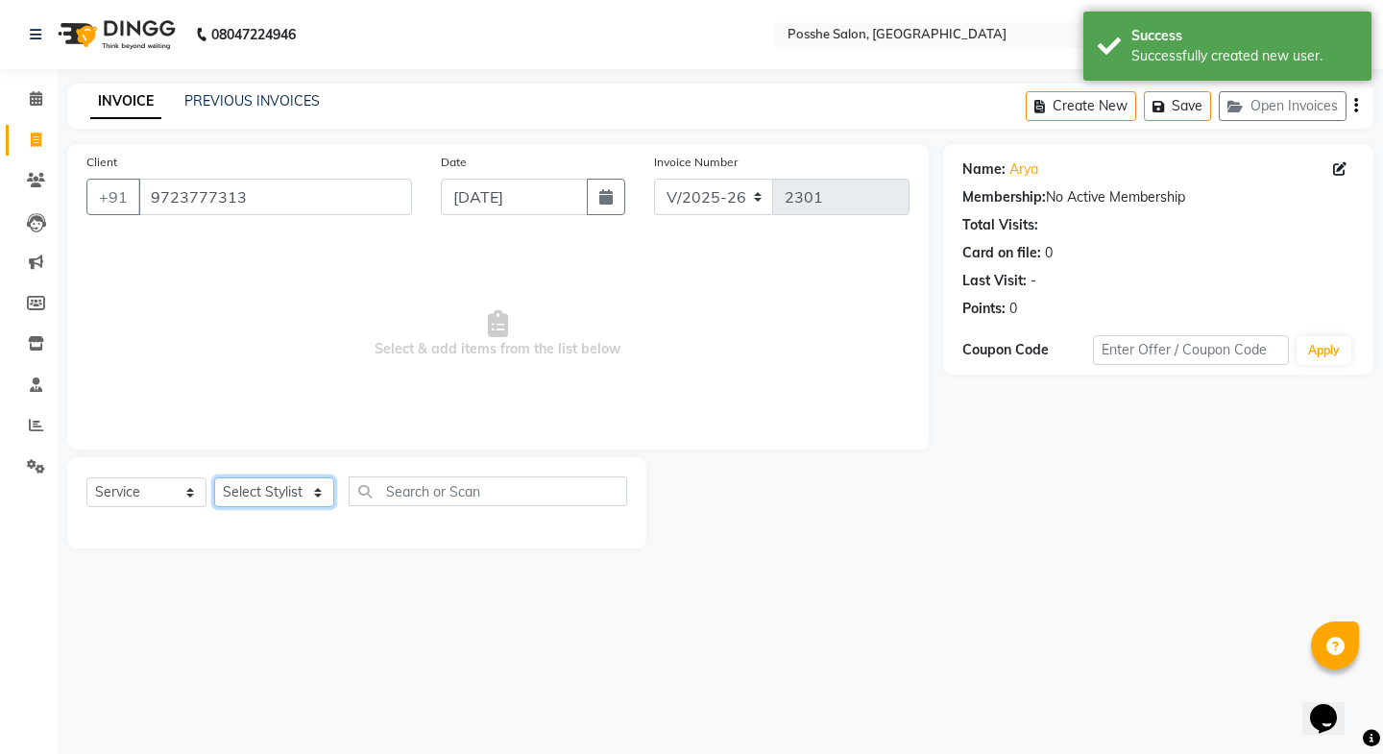
click at [248, 491] on select "Select Stylist [PERSON_NAME] Mali [PERSON_NAME] Posshe for products [PERSON_NAM…" at bounding box center [274, 492] width 120 height 30
select select "43693"
click at [214, 477] on select "Select Stylist [PERSON_NAME] Mali [PERSON_NAME] Posshe for products [PERSON_NAM…" at bounding box center [274, 492] width 120 height 30
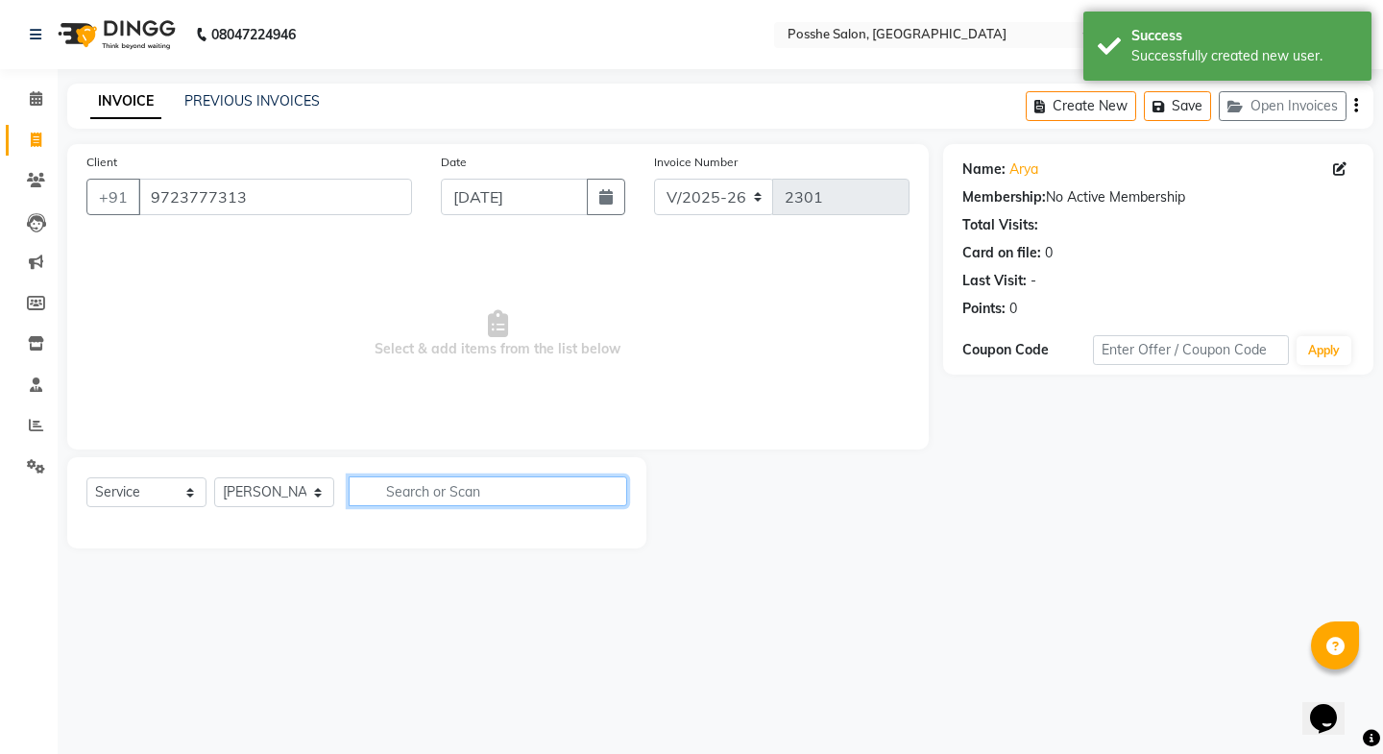
click at [377, 479] on input "text" at bounding box center [488, 491] width 278 height 30
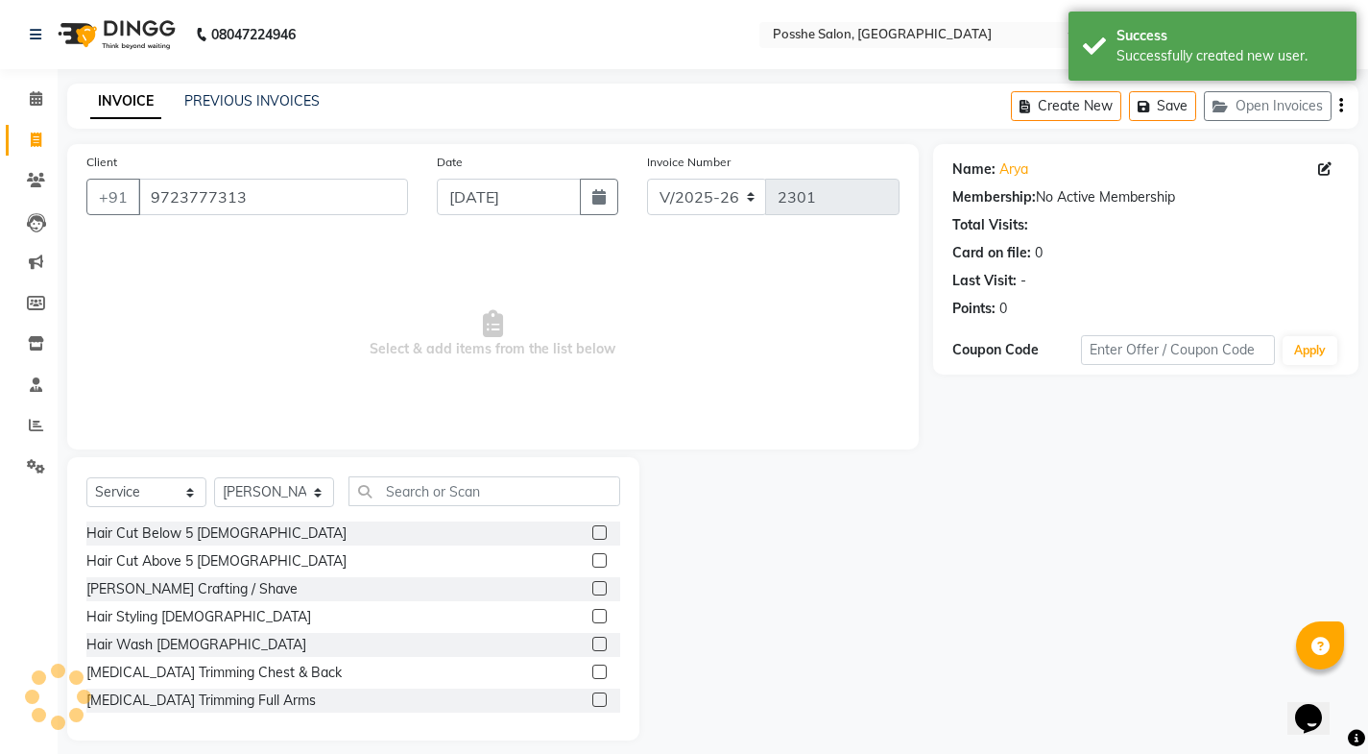
click at [592, 560] on label at bounding box center [599, 560] width 14 height 14
click at [592, 560] on input "checkbox" at bounding box center [598, 561] width 12 height 12
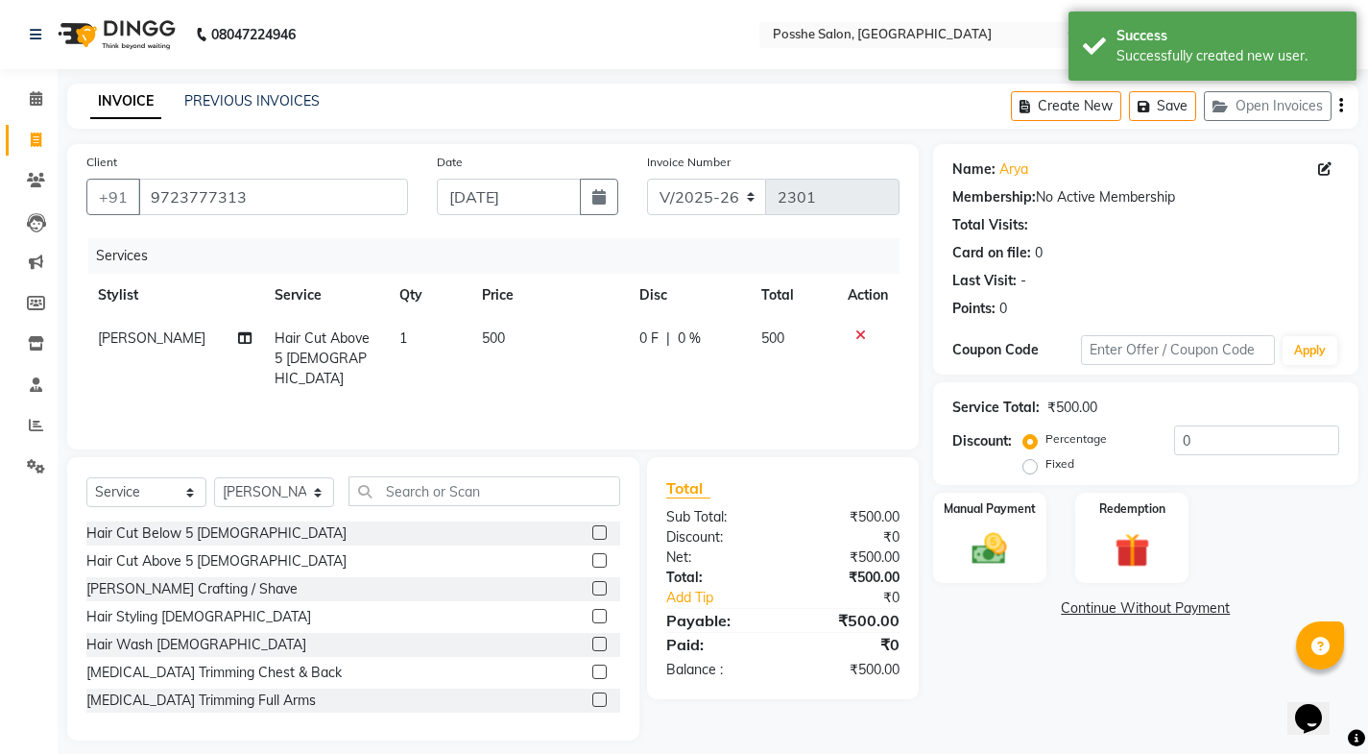
checkbox input "false"
click at [592, 590] on label at bounding box center [599, 588] width 14 height 14
click at [592, 590] on input "checkbox" at bounding box center [598, 589] width 12 height 12
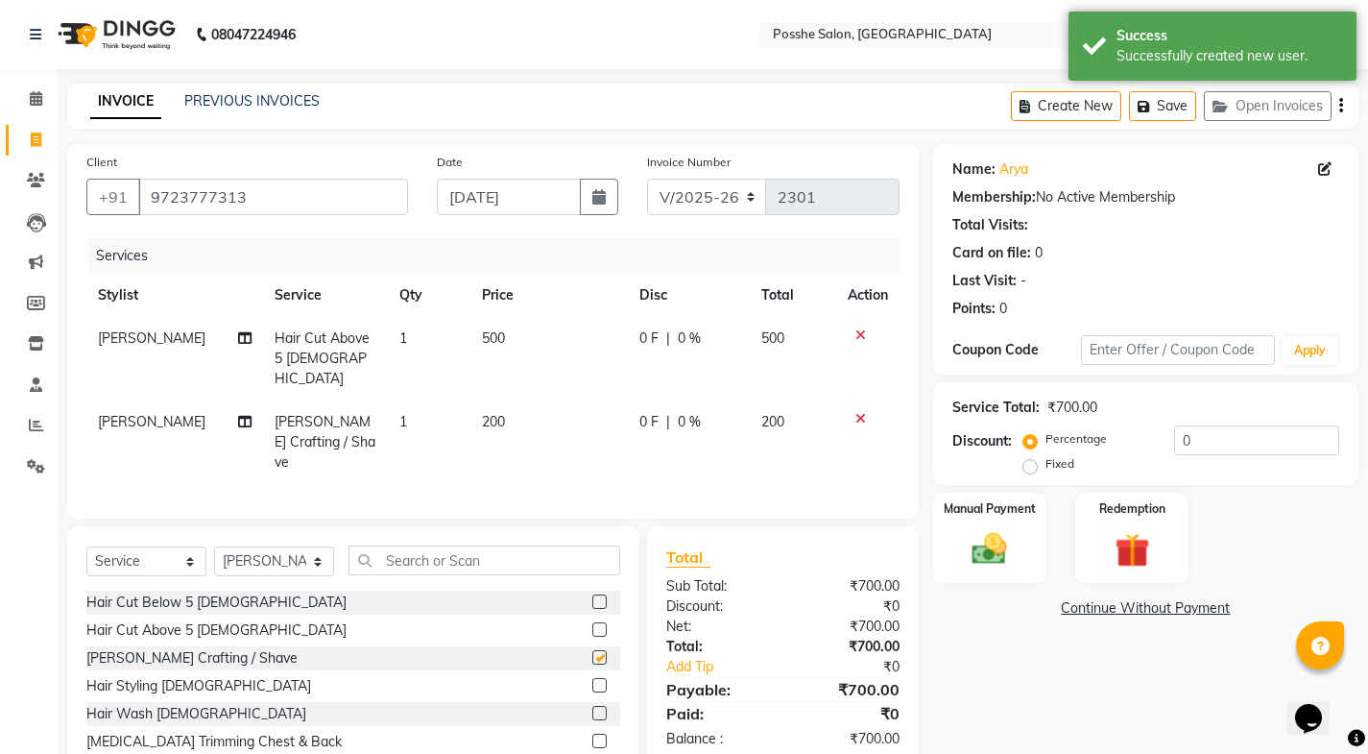
checkbox input "false"
click at [977, 567] on img at bounding box center [989, 548] width 59 height 41
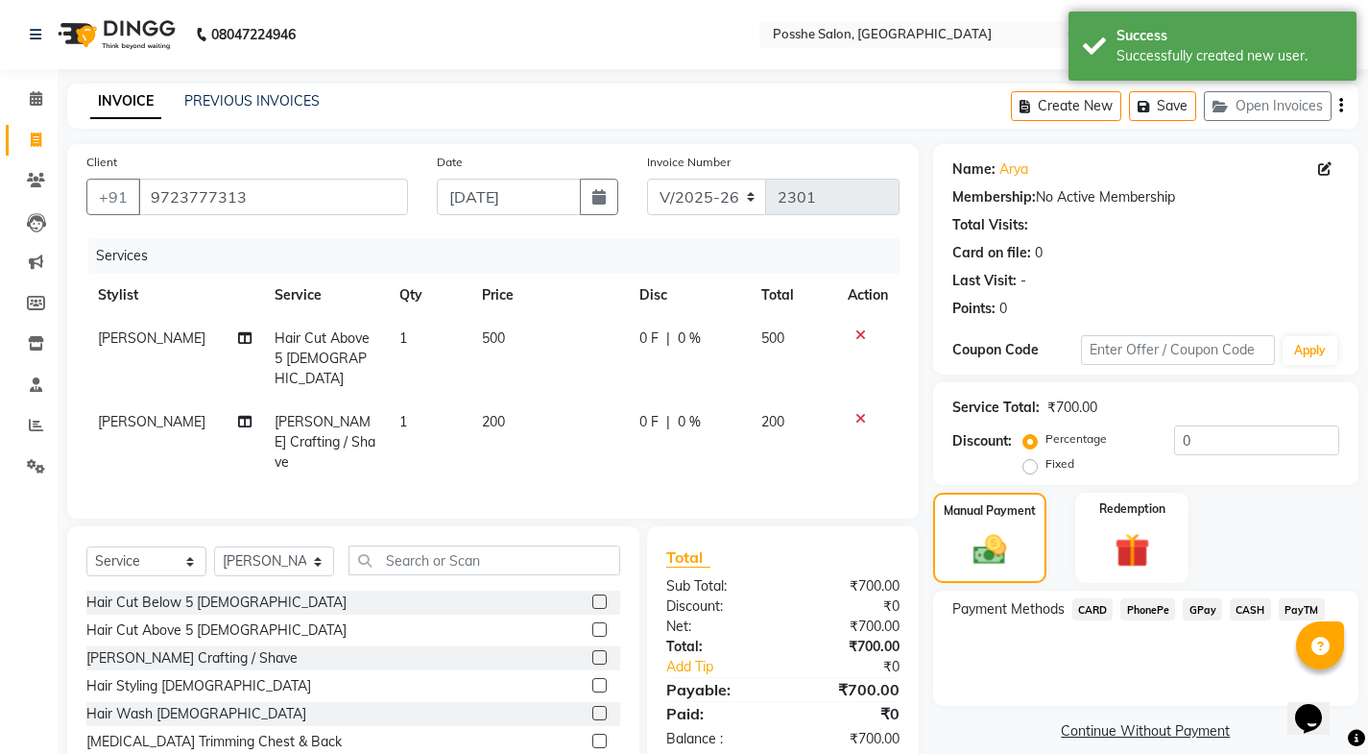
scroll to position [59, 0]
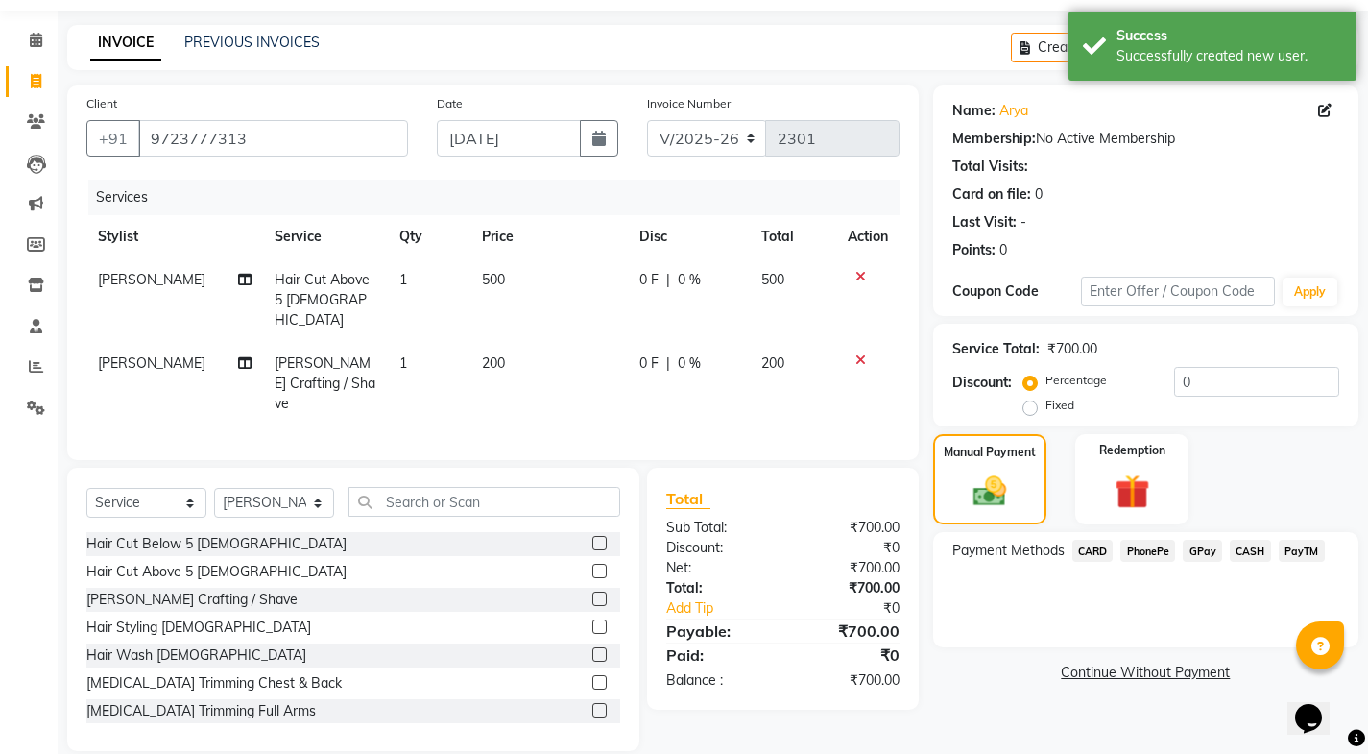
click at [1249, 553] on span "CASH" at bounding box center [1250, 551] width 41 height 22
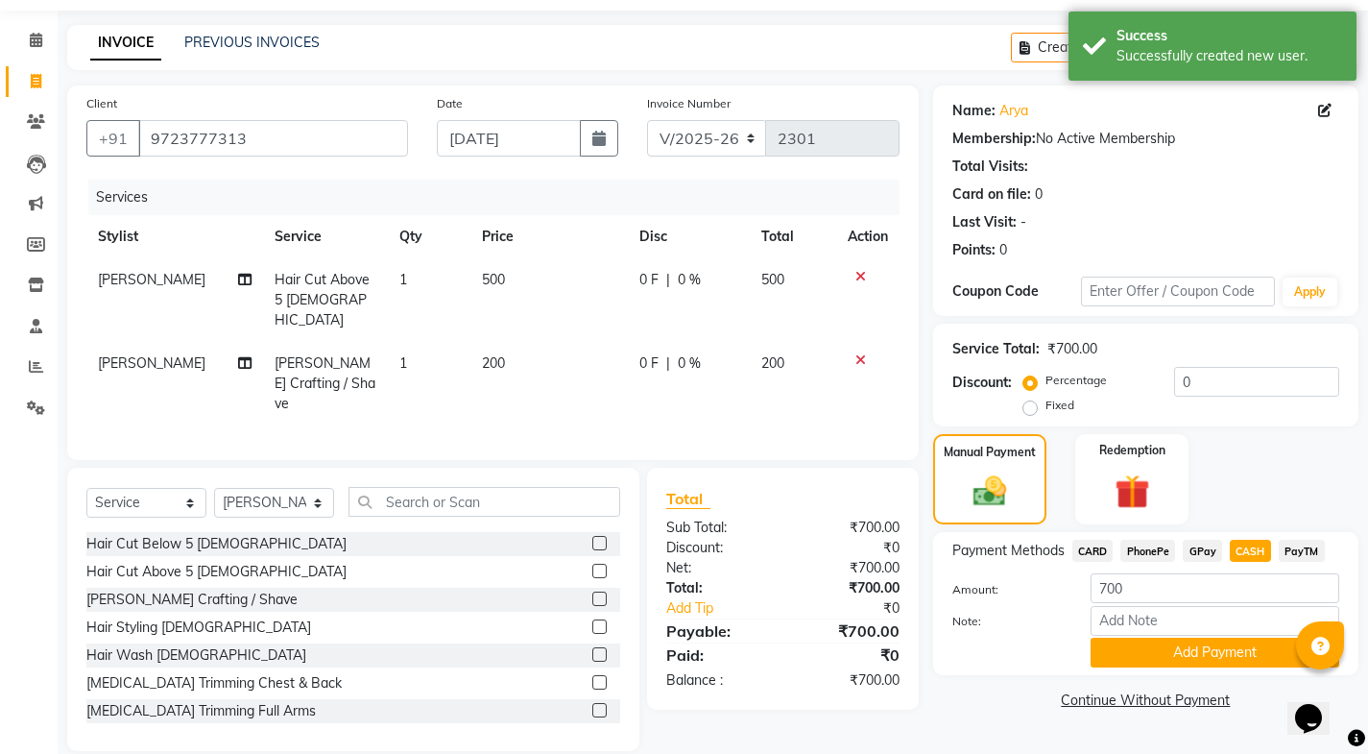
click at [1249, 645] on button "Add Payment" at bounding box center [1215, 653] width 249 height 30
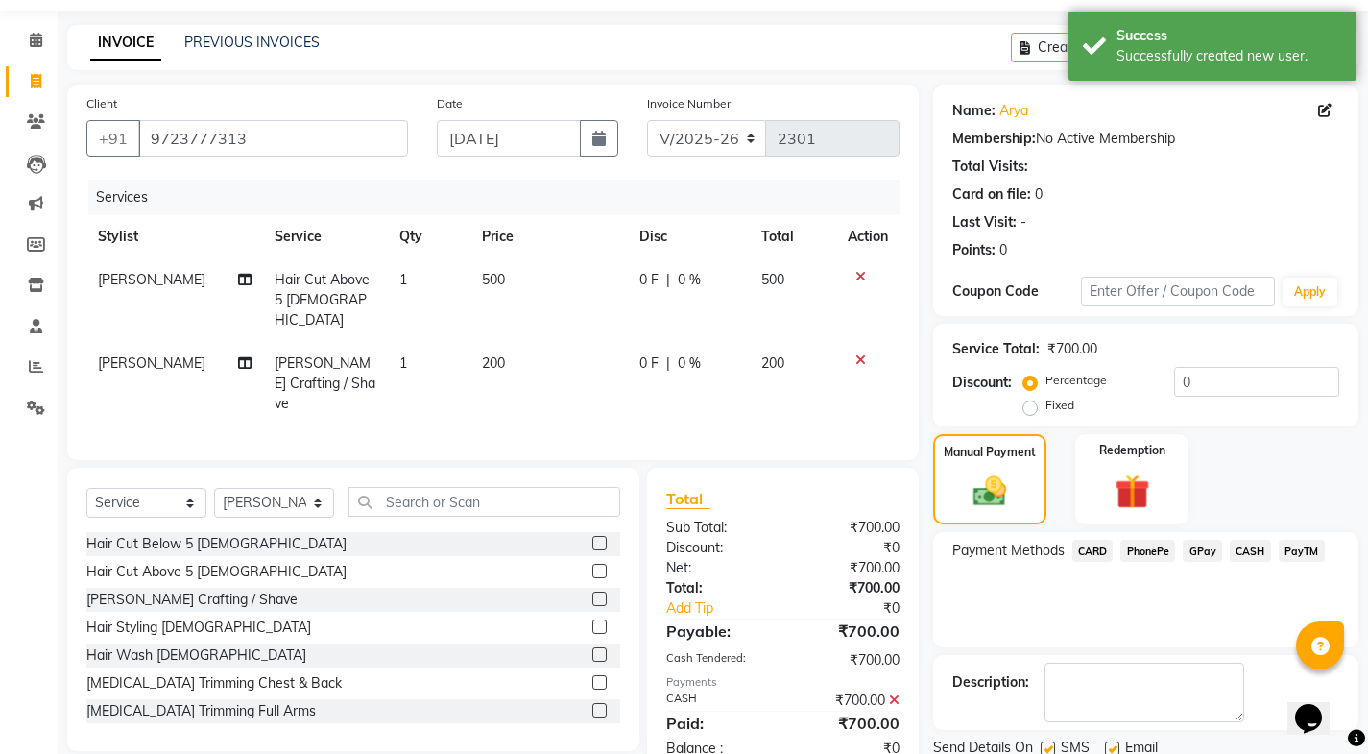
scroll to position [129, 0]
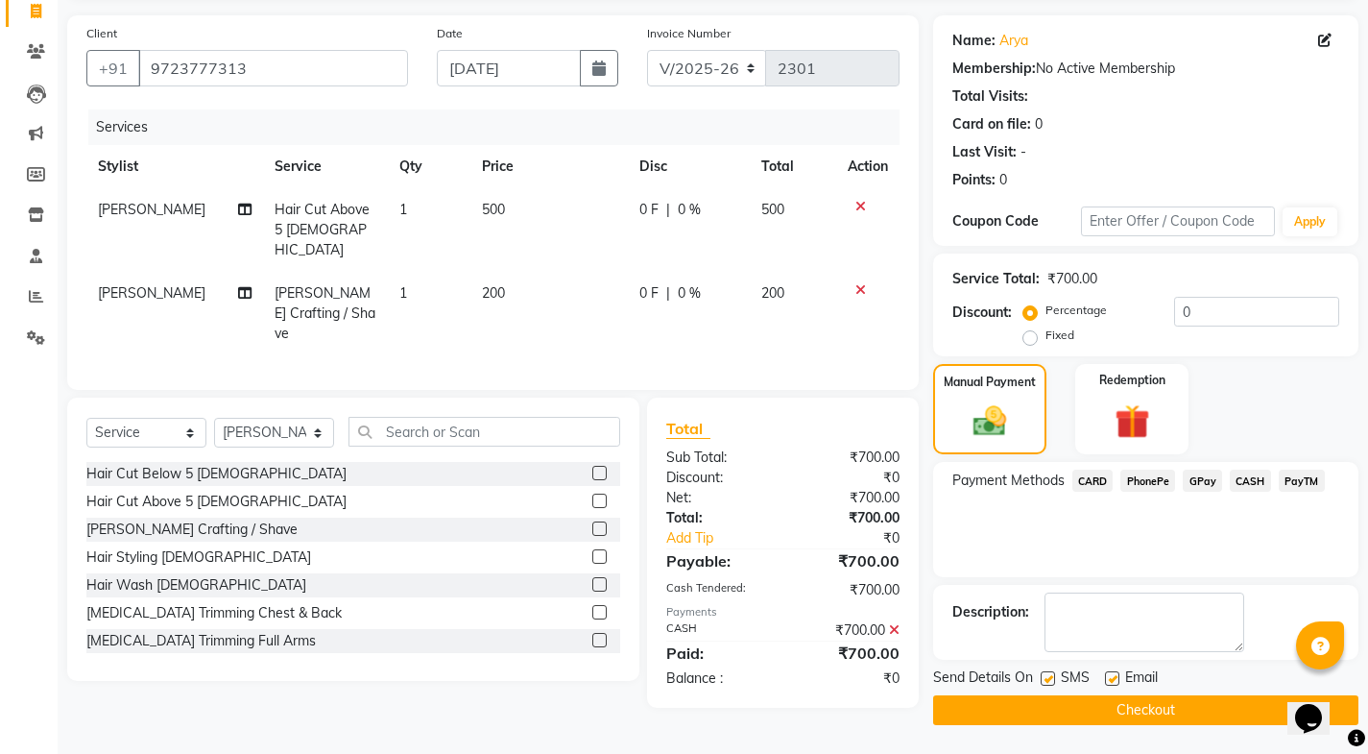
click at [1111, 684] on label at bounding box center [1112, 678] width 14 height 14
click at [1111, 684] on input "checkbox" at bounding box center [1111, 679] width 12 height 12
checkbox input "false"
click at [1046, 684] on label at bounding box center [1048, 678] width 14 height 14
click at [1046, 684] on input "checkbox" at bounding box center [1047, 679] width 12 height 12
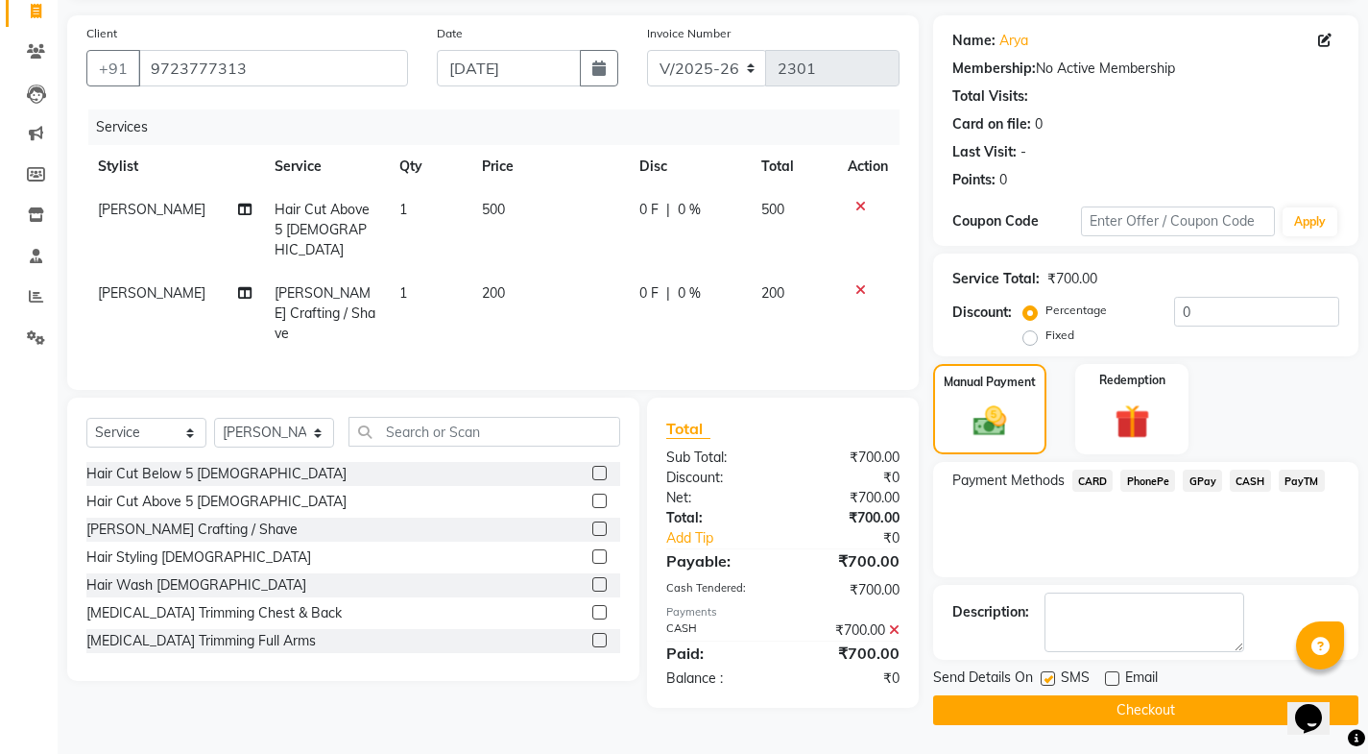
checkbox input "false"
click at [1046, 711] on button "Checkout" at bounding box center [1145, 710] width 425 height 30
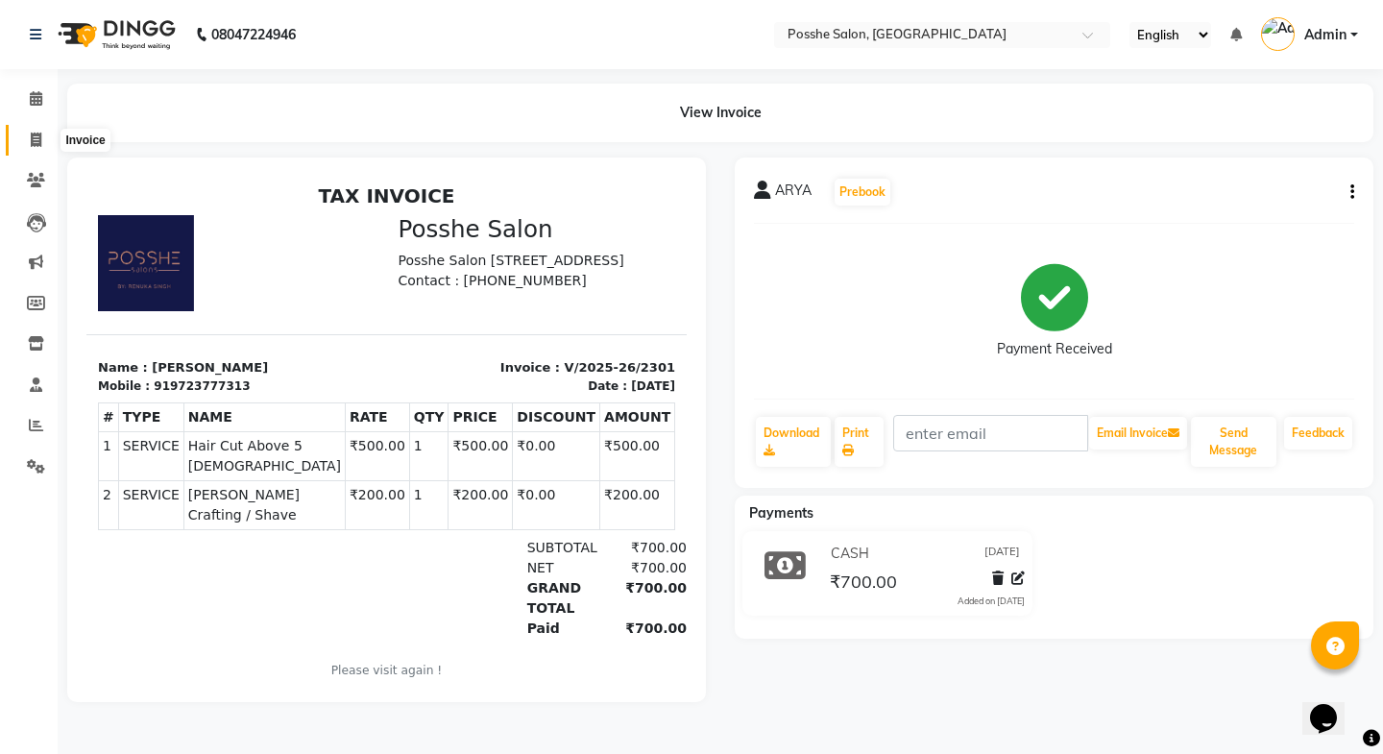
click at [33, 142] on icon at bounding box center [36, 140] width 11 height 14
select select "service"
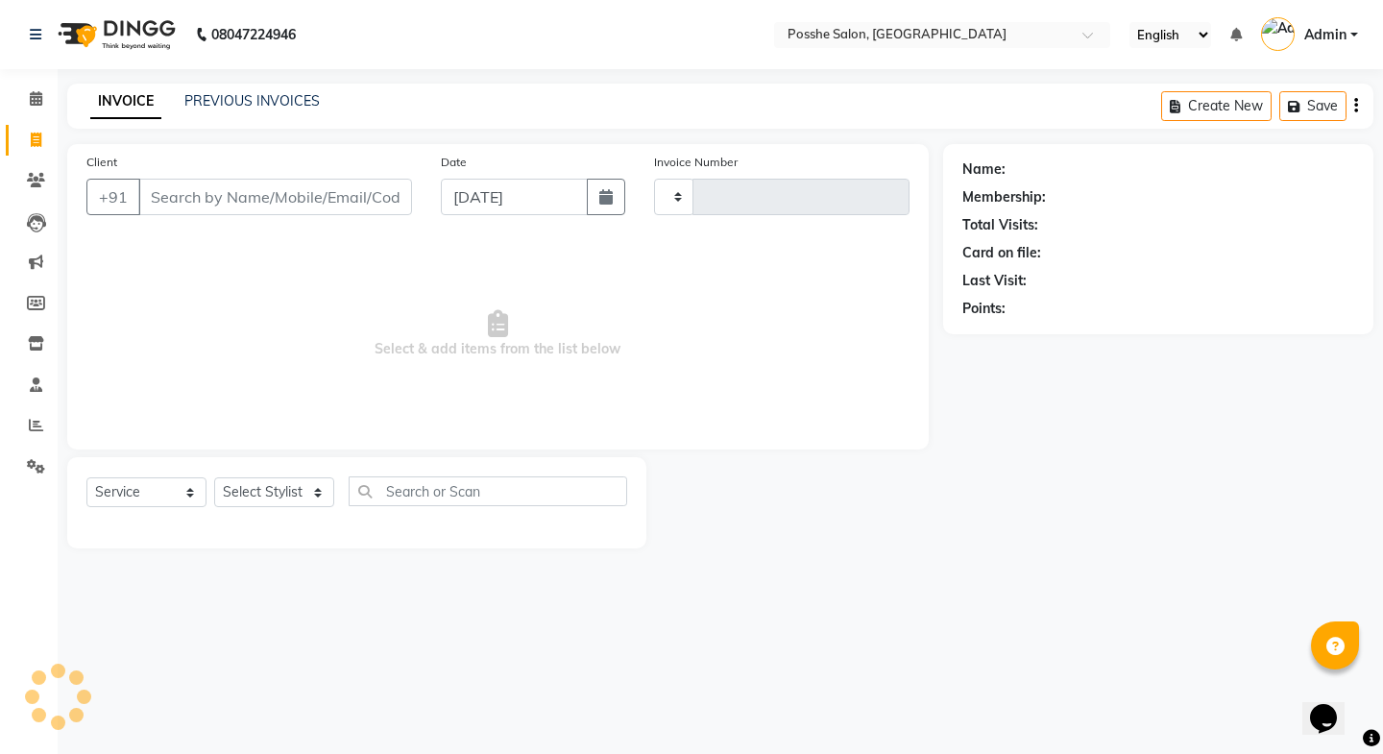
type input "2302"
select select "6052"
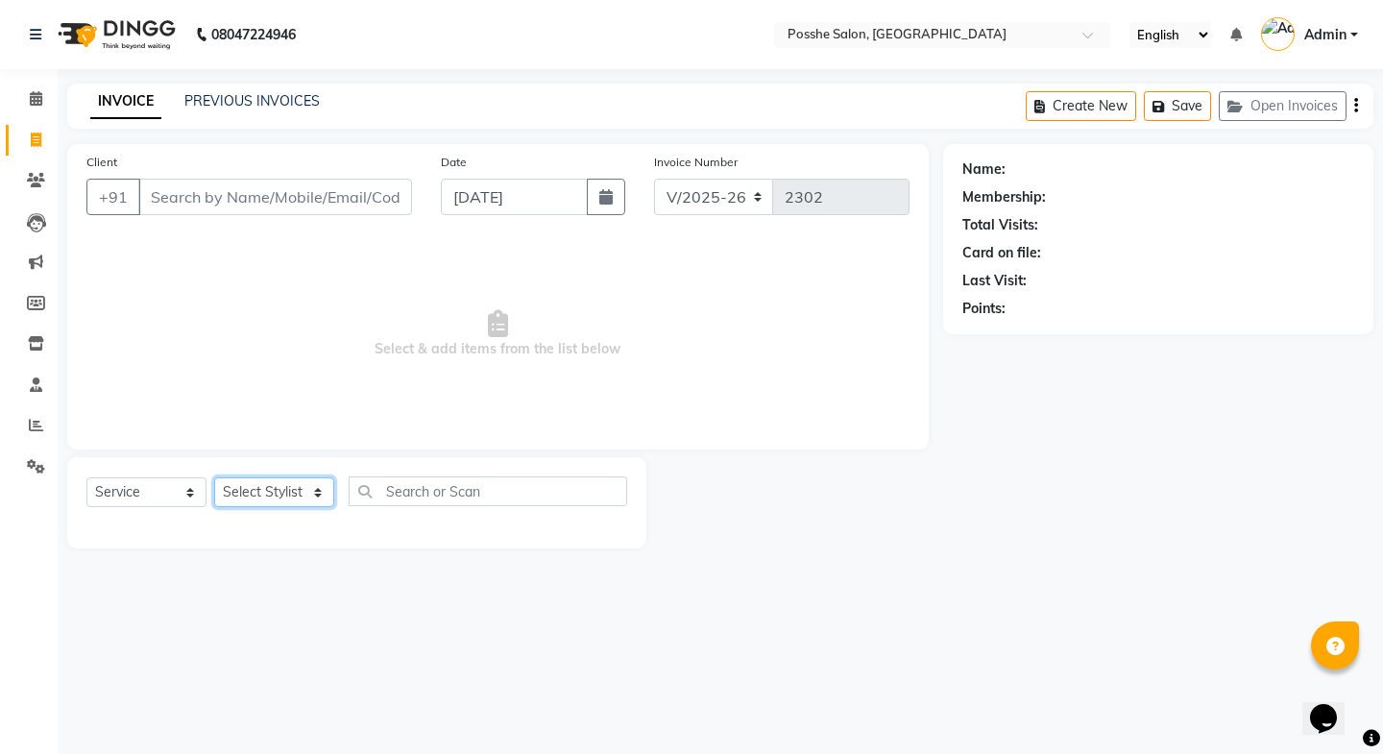
click at [318, 488] on select "Select Stylist [PERSON_NAME] Mali [PERSON_NAME] Posshe for products [PERSON_NAM…" at bounding box center [274, 492] width 120 height 30
select select "43692"
click at [214, 477] on select "Select Stylist [PERSON_NAME] Mali [PERSON_NAME] Posshe for products [PERSON_NAM…" at bounding box center [274, 492] width 120 height 30
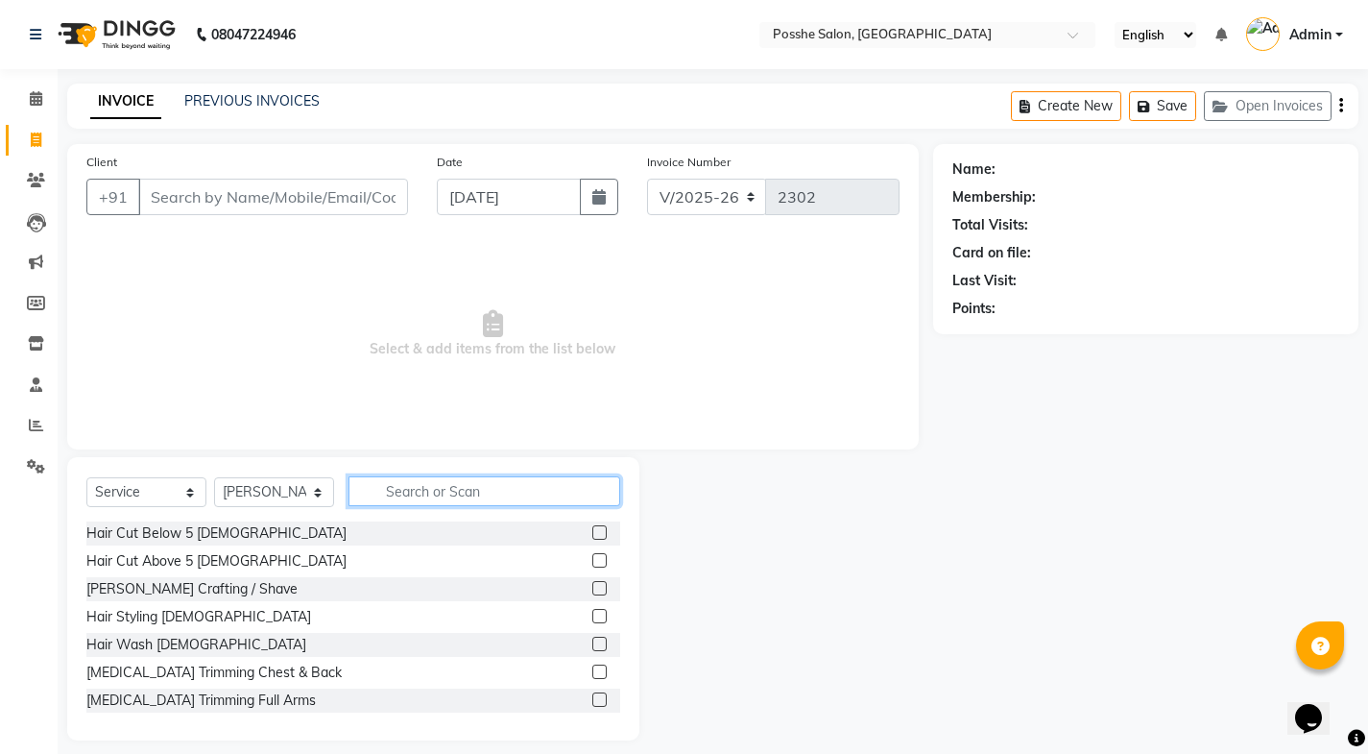
click at [395, 503] on input "text" at bounding box center [485, 491] width 272 height 30
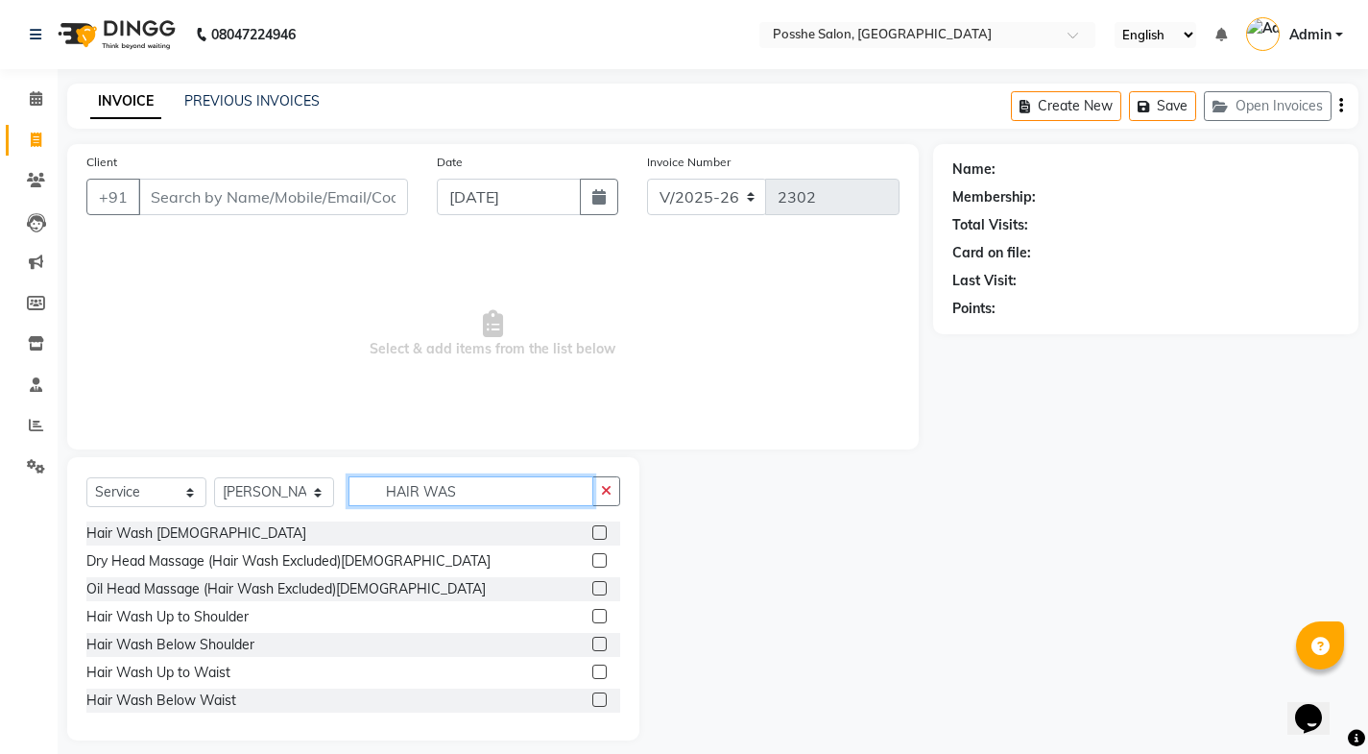
type input "HAIR WAS"
click at [592, 663] on div at bounding box center [606, 673] width 28 height 24
click at [592, 672] on label at bounding box center [599, 671] width 14 height 14
click at [592, 672] on input "checkbox" at bounding box center [598, 672] width 12 height 12
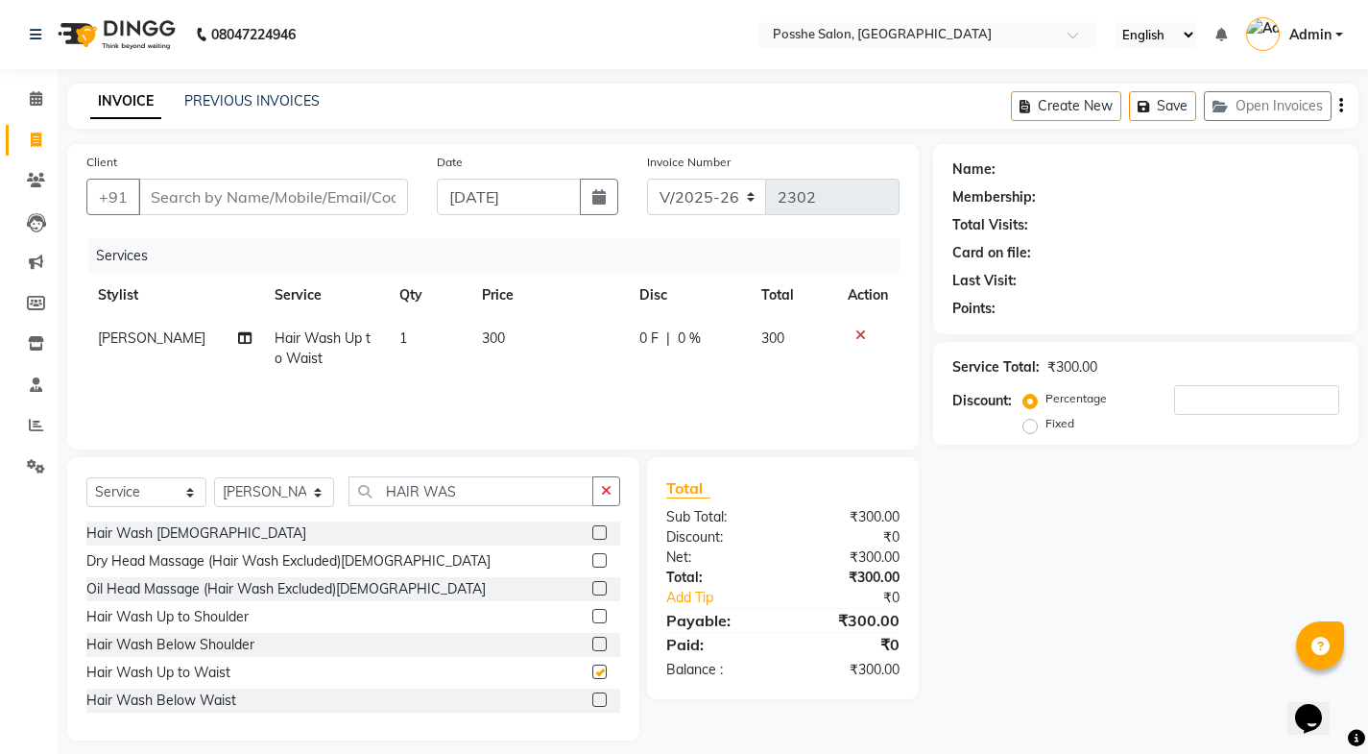
checkbox input "false"
click at [305, 206] on input "Client" at bounding box center [273, 197] width 270 height 36
click at [328, 194] on input "Client" at bounding box center [273, 197] width 270 height 36
type input "V"
type input "0"
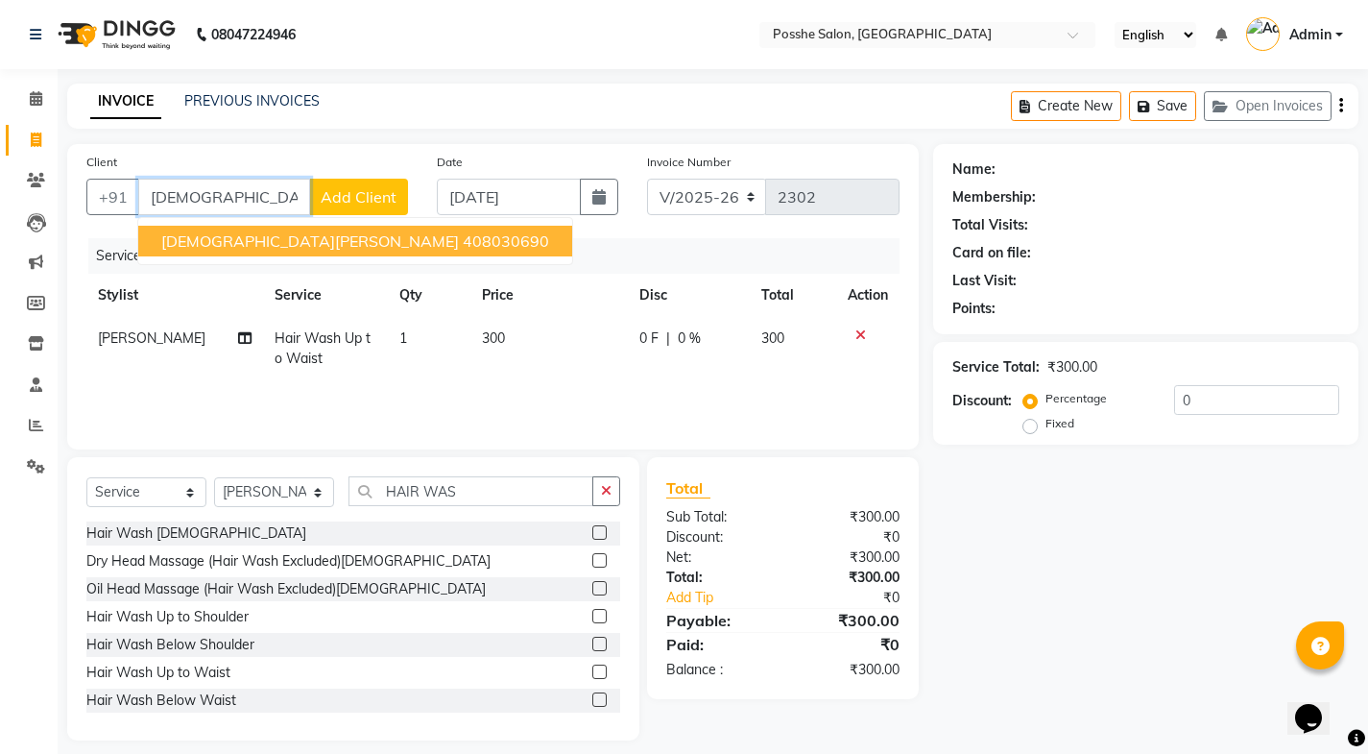
click at [463, 247] on ngb-highlight "408030690" at bounding box center [506, 240] width 86 height 19
type input "408030690"
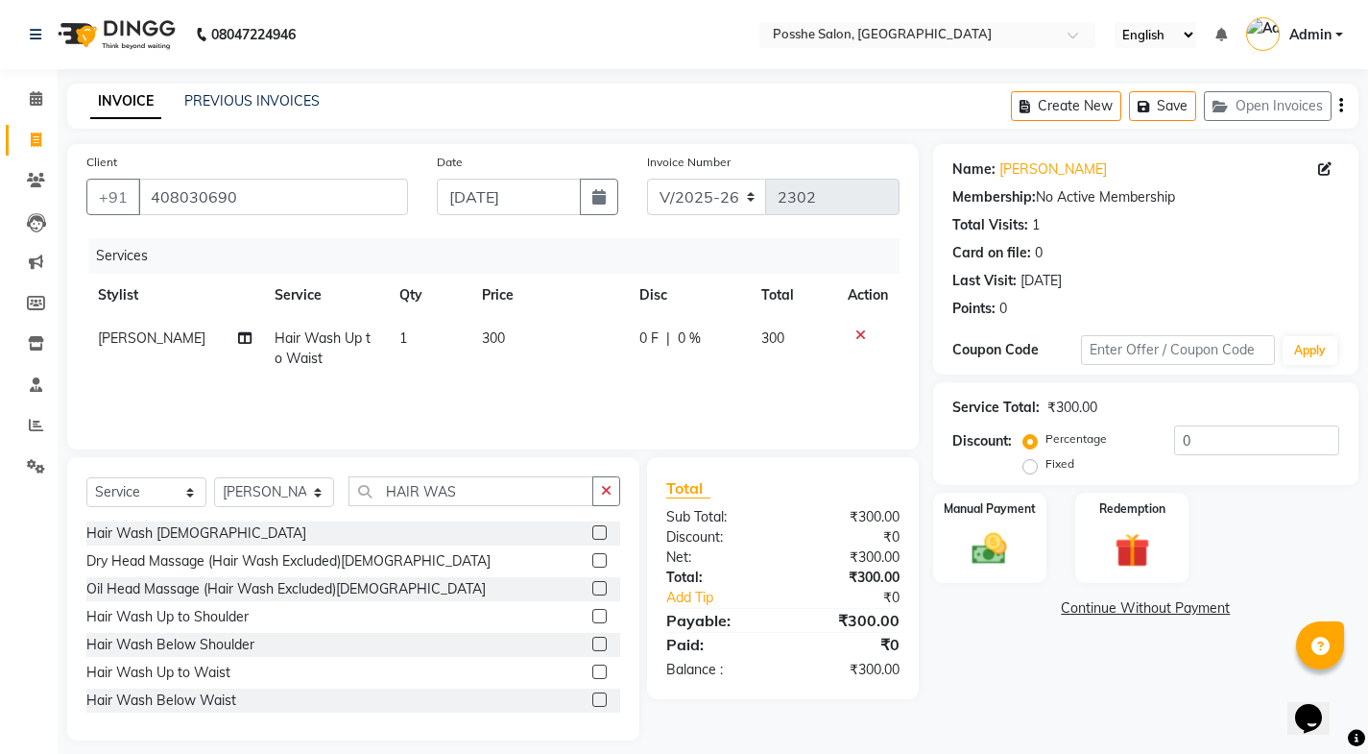
click at [330, 178] on div "Client [PHONE_NUMBER]" at bounding box center [247, 191] width 350 height 79
click at [329, 202] on input "408030690" at bounding box center [273, 197] width 270 height 36
click at [1333, 169] on span at bounding box center [1328, 169] width 21 height 20
click at [1318, 173] on icon at bounding box center [1324, 168] width 13 height 13
select select "[DEMOGRAPHIC_DATA]"
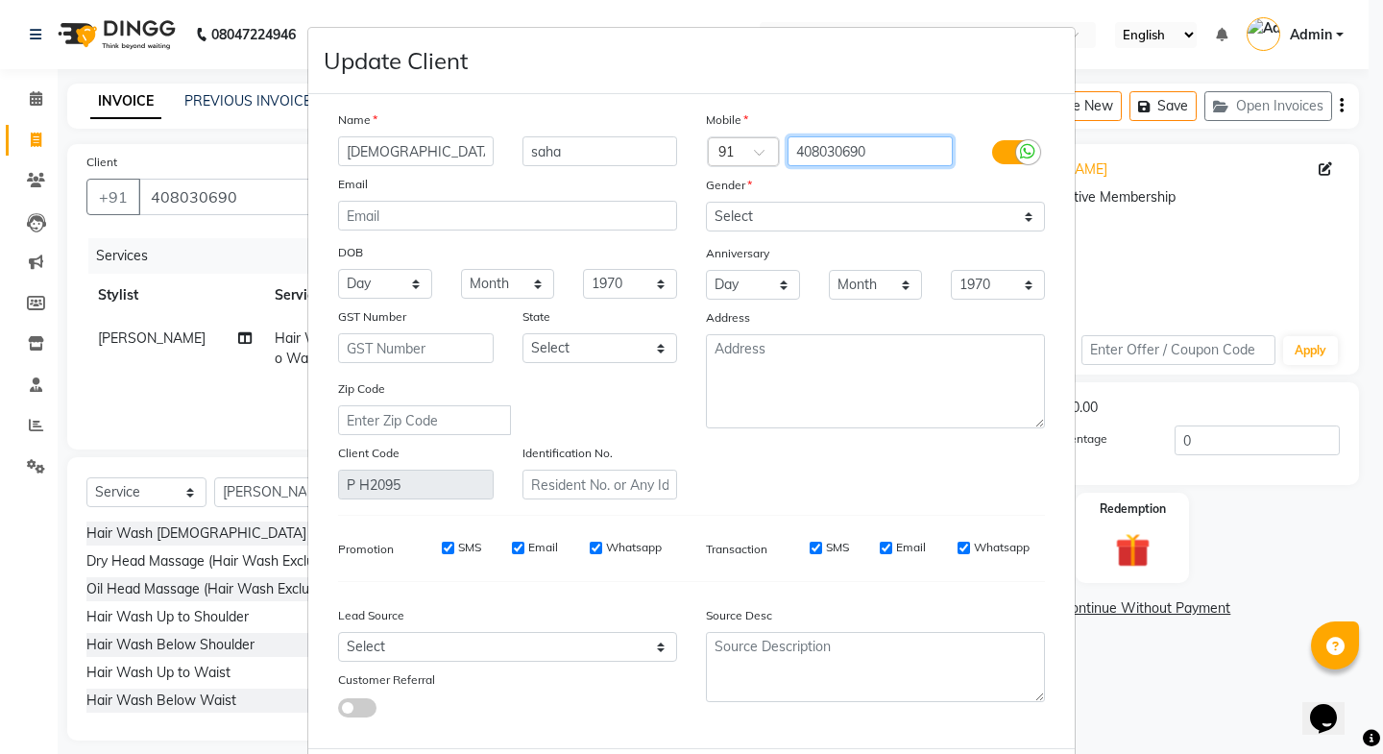
click at [893, 149] on input "408030690" at bounding box center [870, 151] width 166 height 30
type input "4"
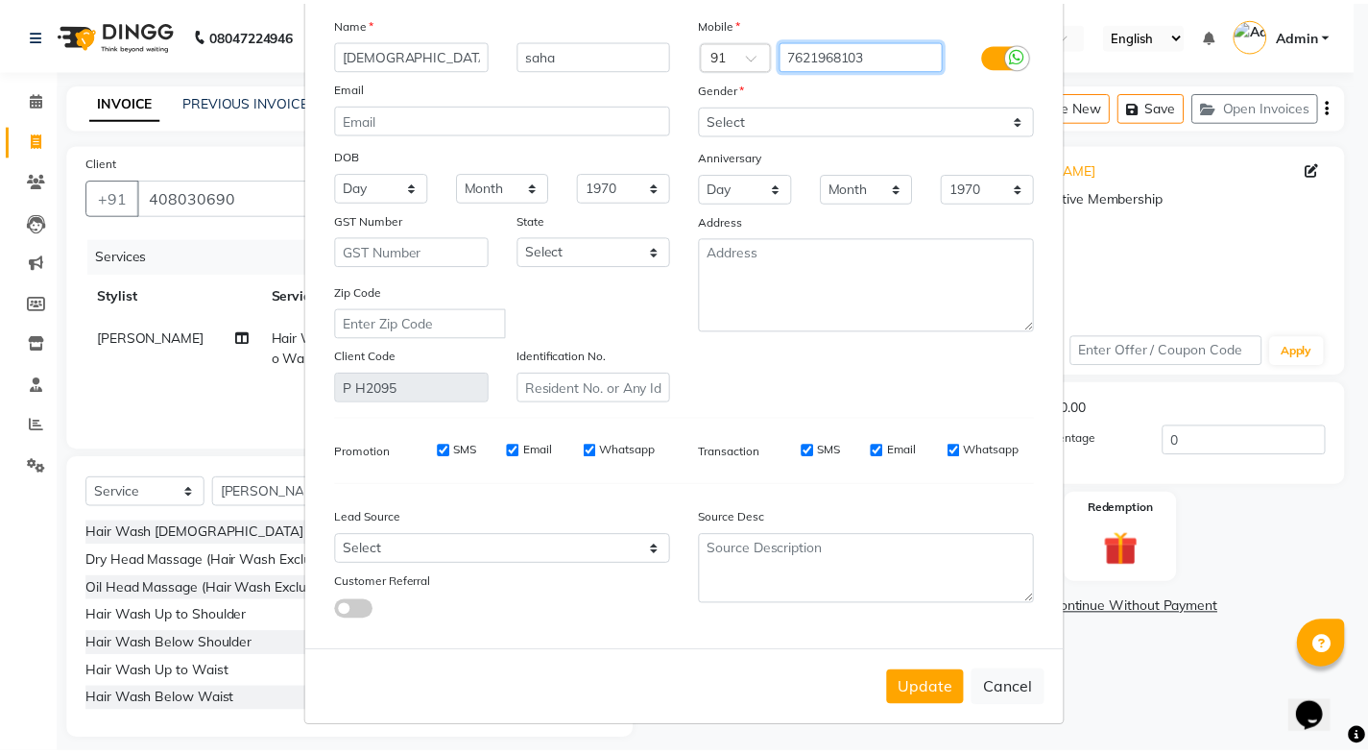
scroll to position [98, 0]
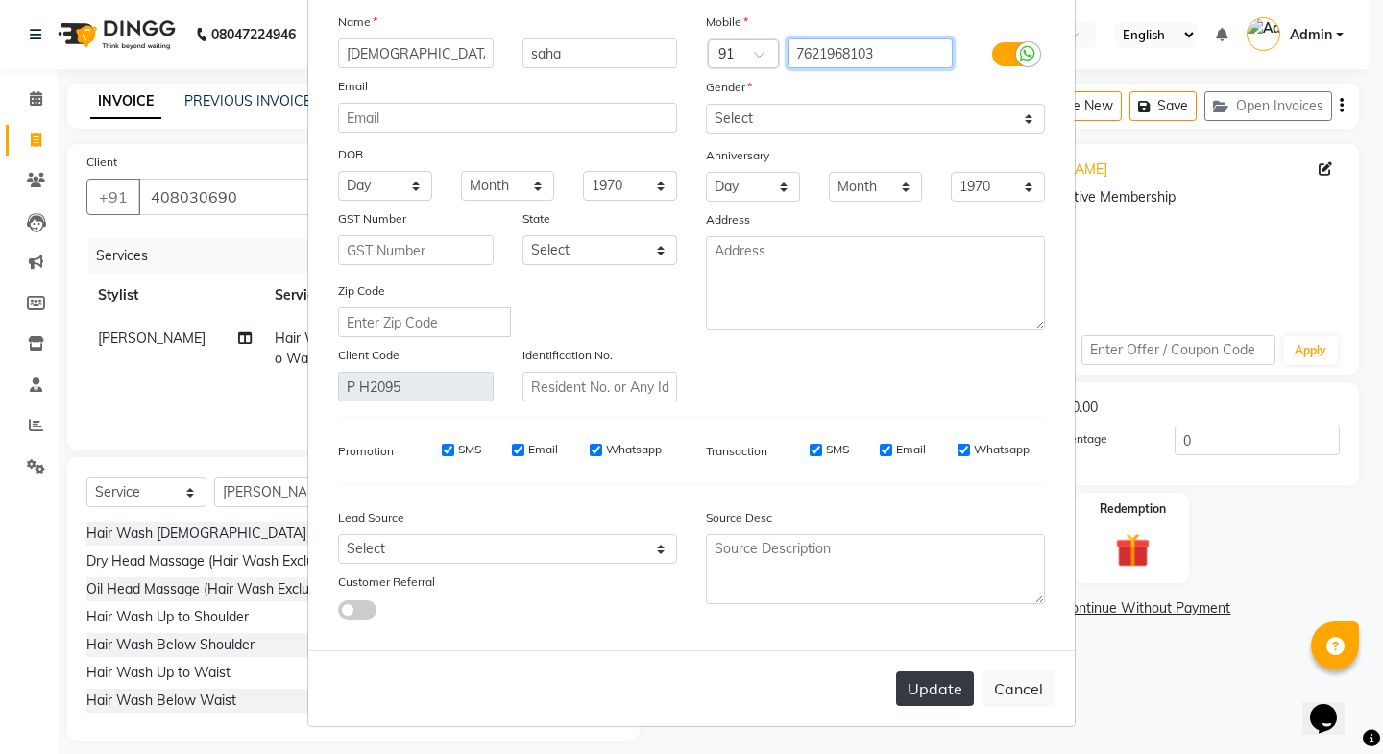
type input "7621968103"
click at [950, 681] on button "Update" at bounding box center [935, 688] width 78 height 35
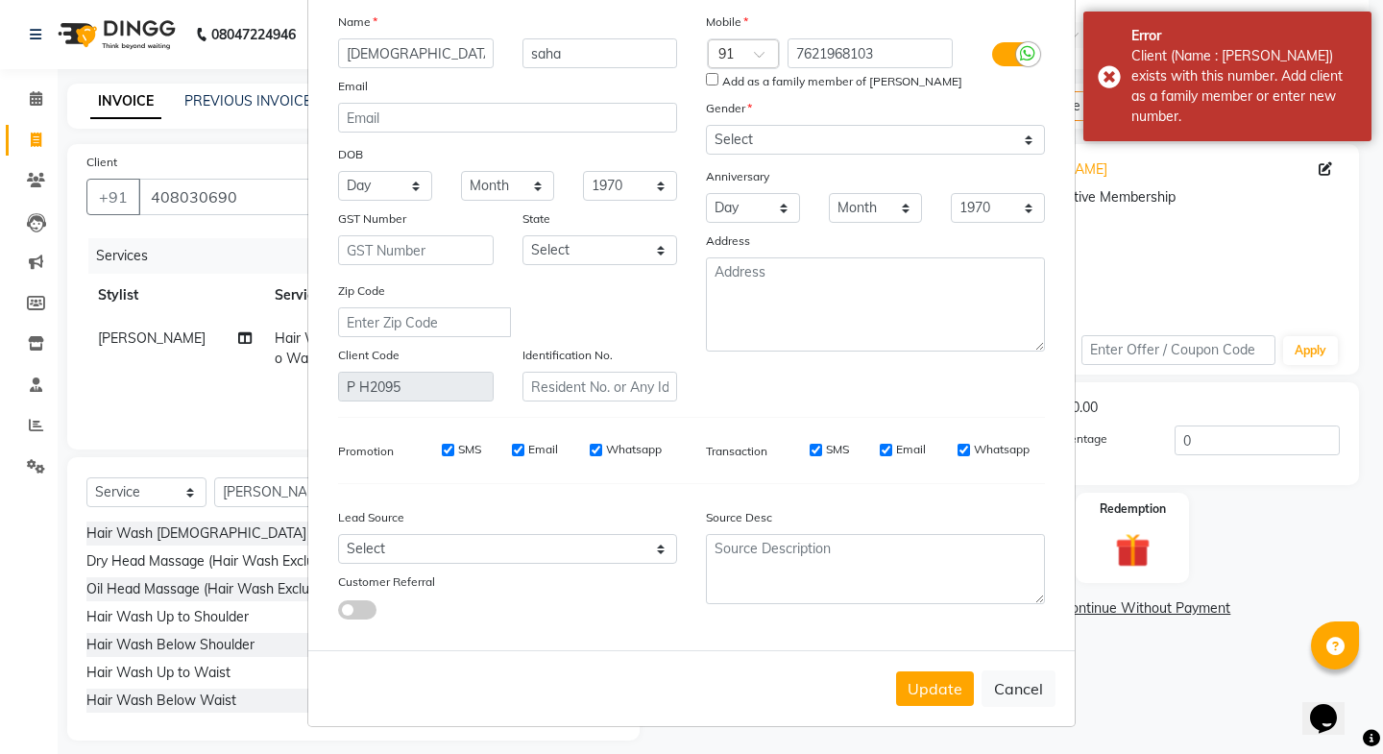
click at [706, 76] on input "Add as a family member of [PERSON_NAME]" at bounding box center [712, 79] width 12 height 12
checkbox input "true"
click at [910, 695] on button "Update" at bounding box center [935, 688] width 78 height 35
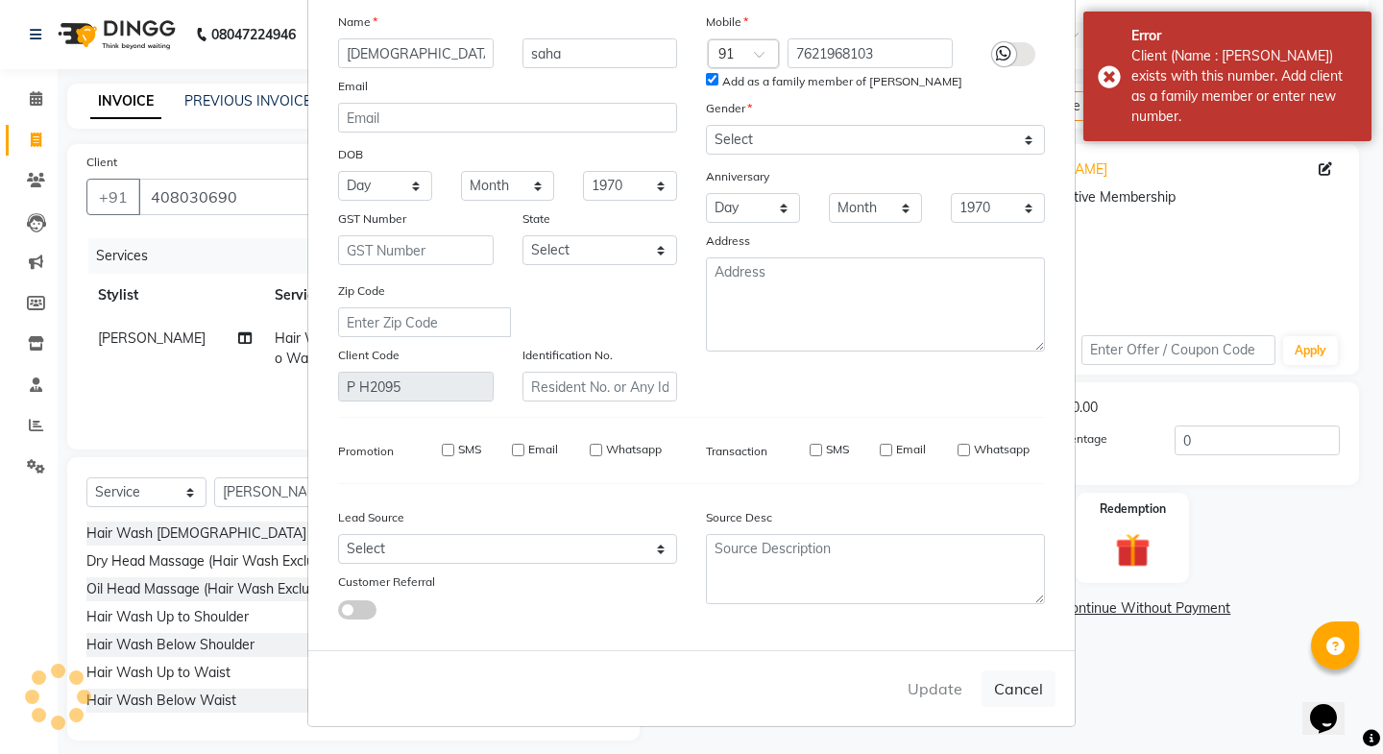
type input "7621968103"
select select
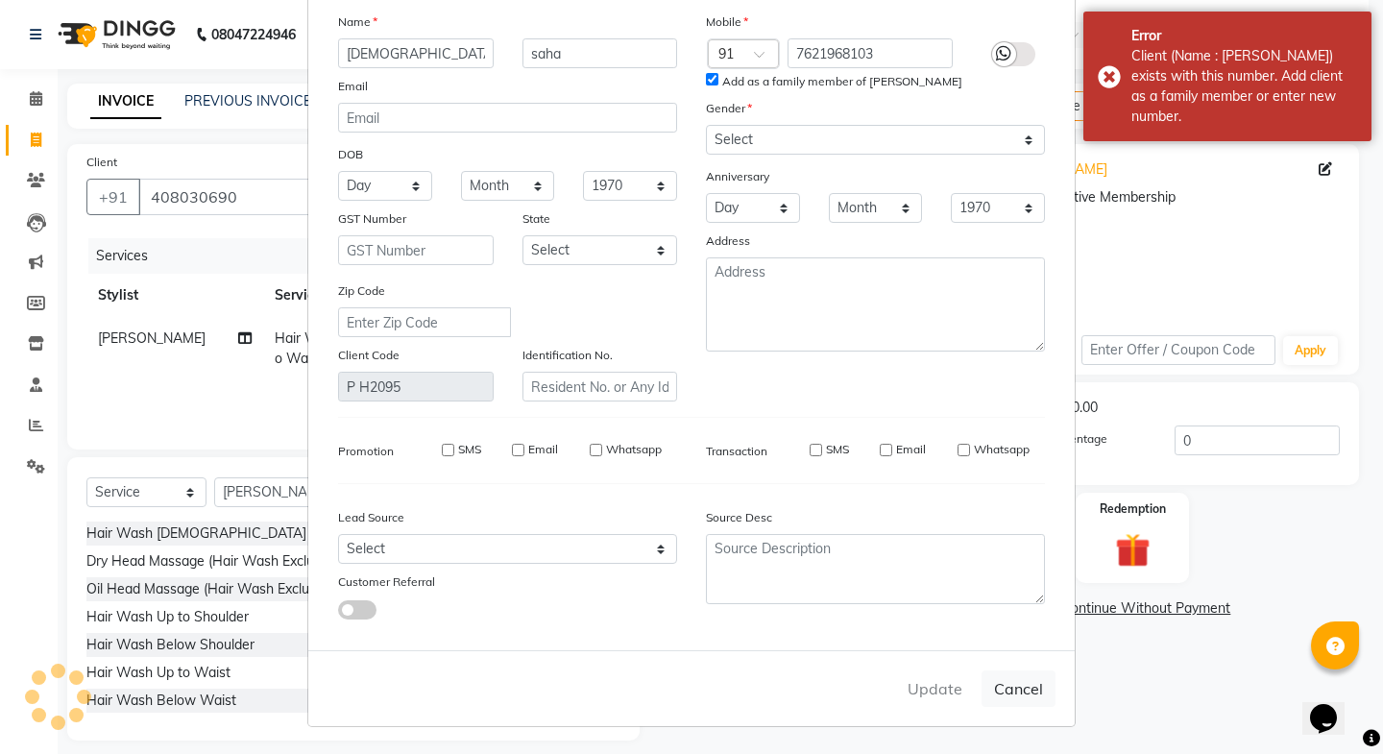
select select
checkbox input "false"
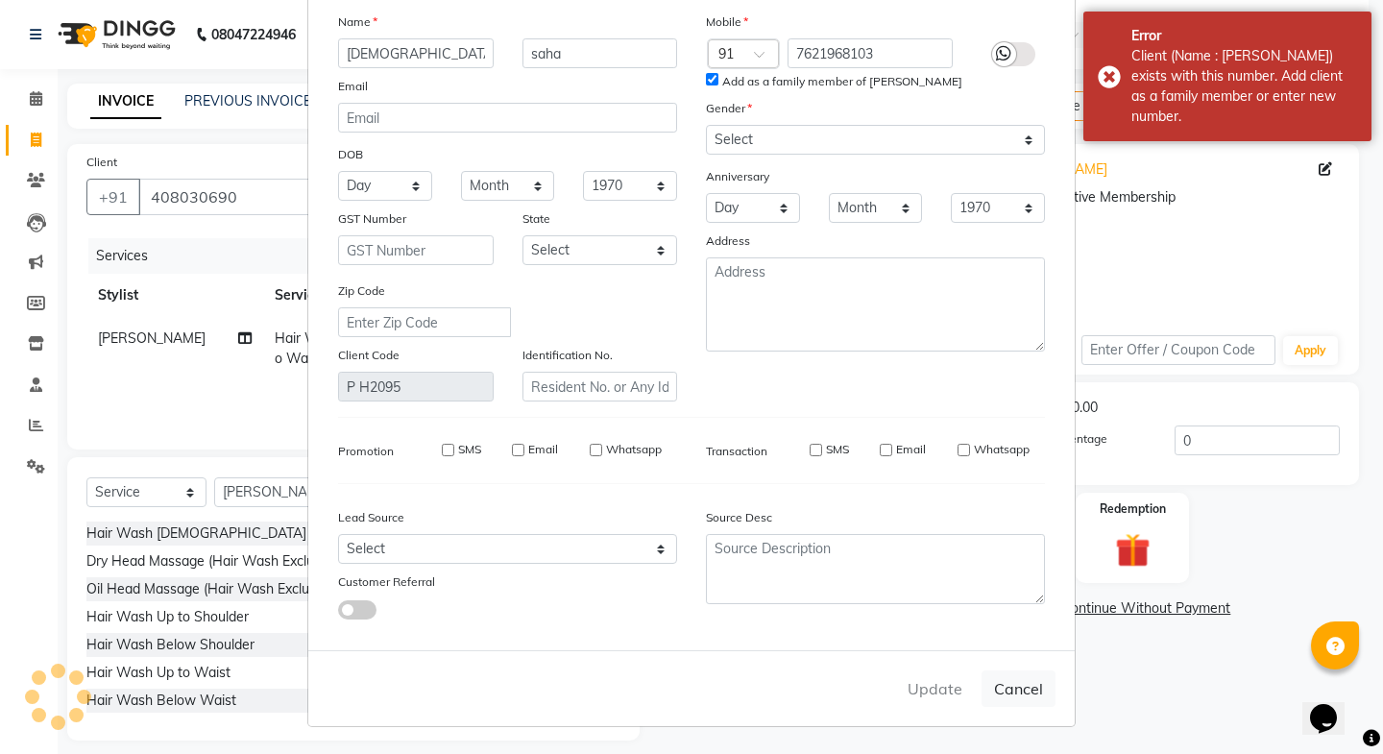
checkbox input "false"
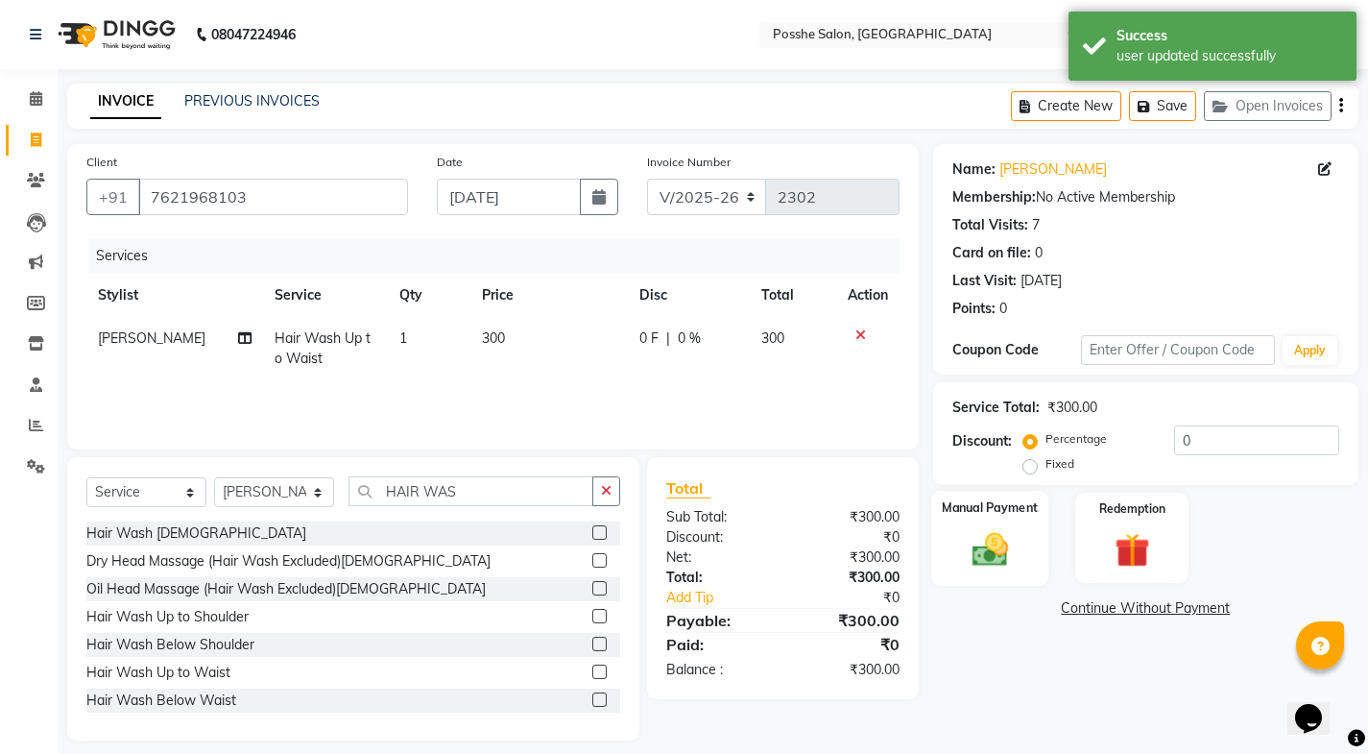
click at [969, 564] on img at bounding box center [989, 548] width 59 height 41
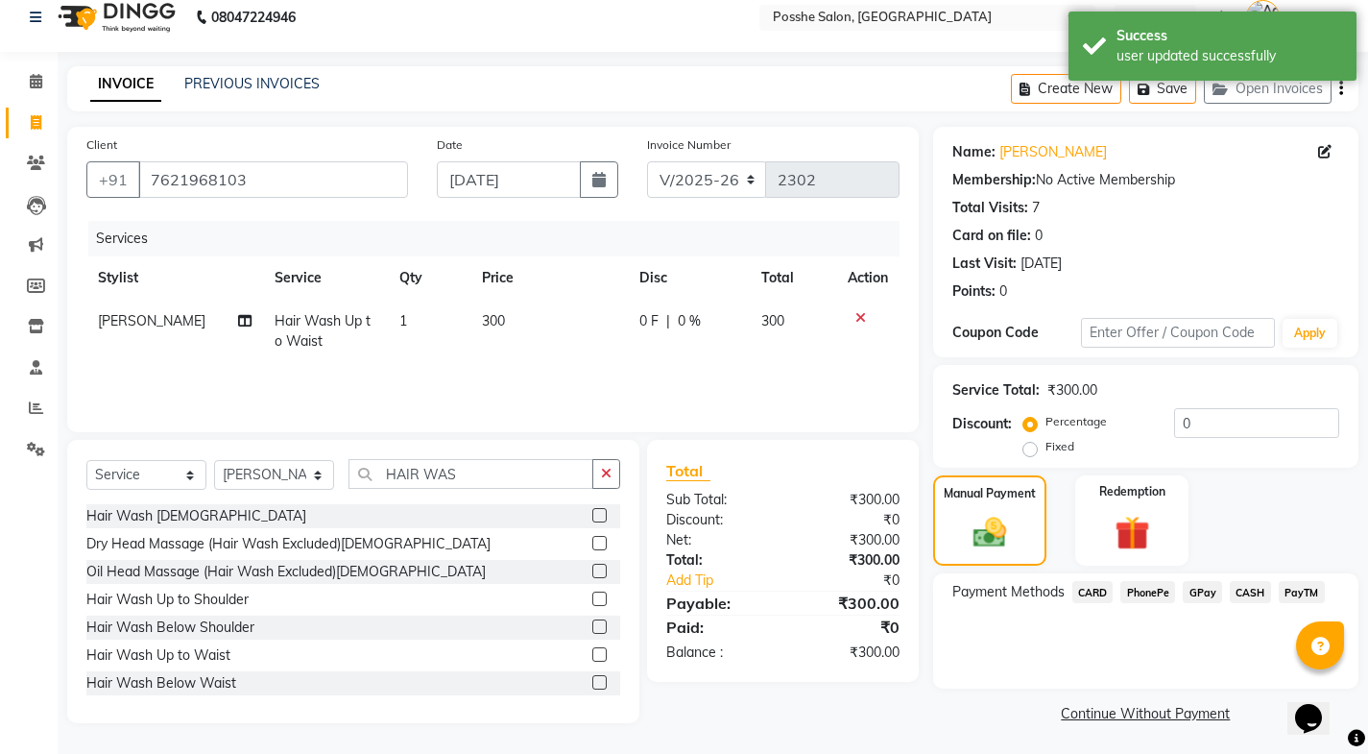
scroll to position [20, 0]
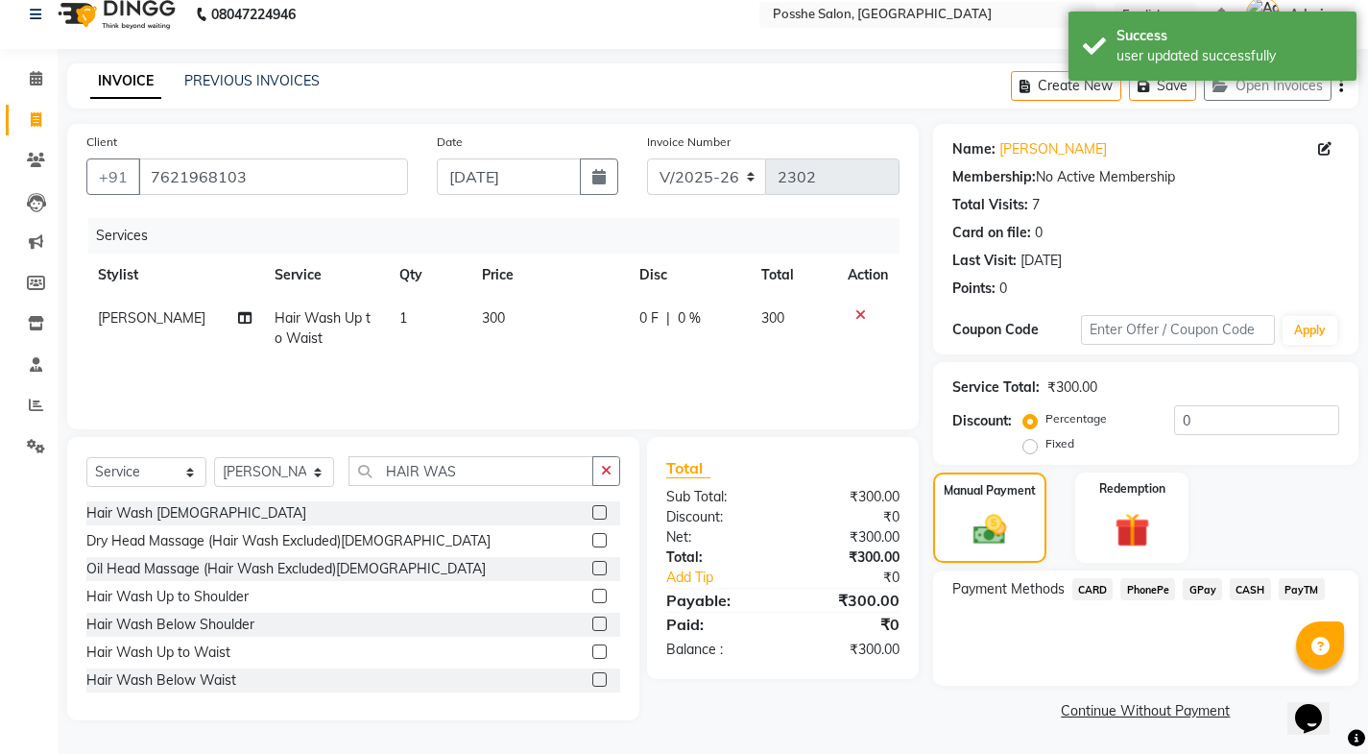
click at [1288, 588] on span "PayTM" at bounding box center [1302, 589] width 46 height 22
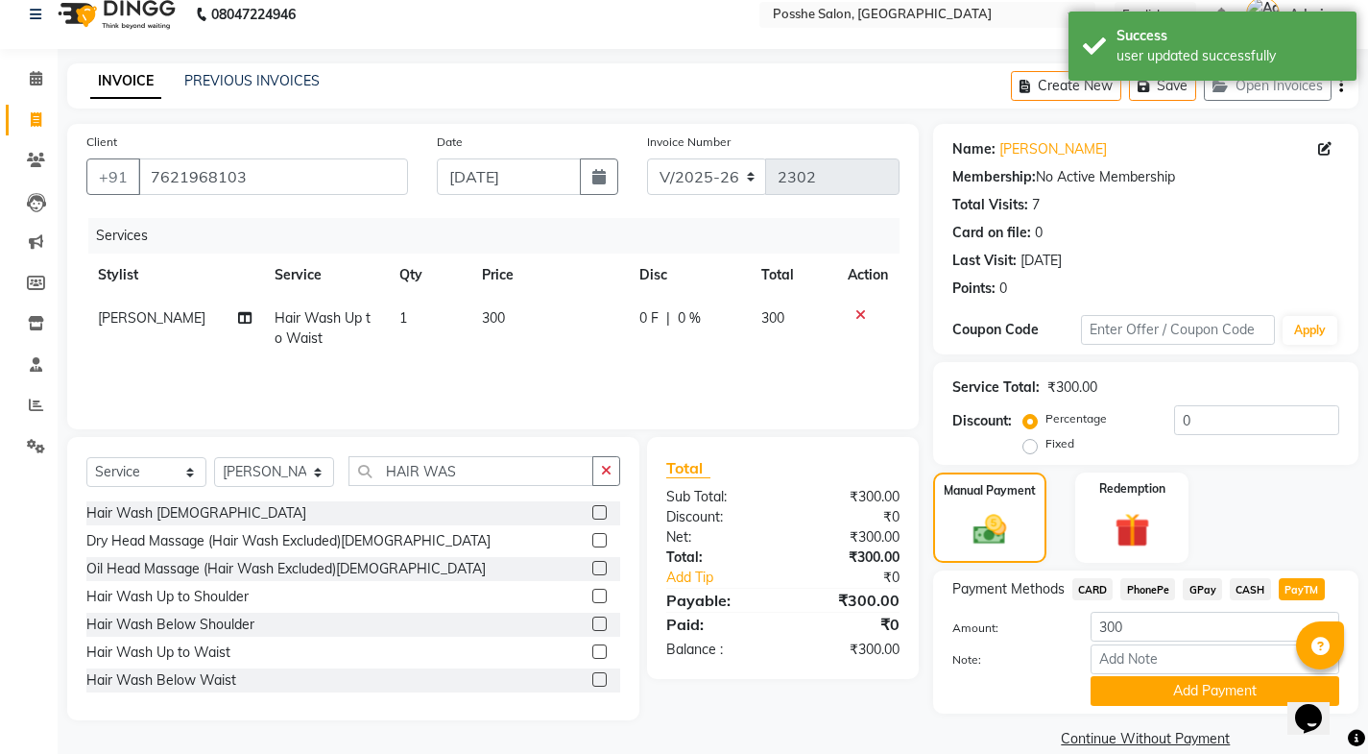
scroll to position [48, 0]
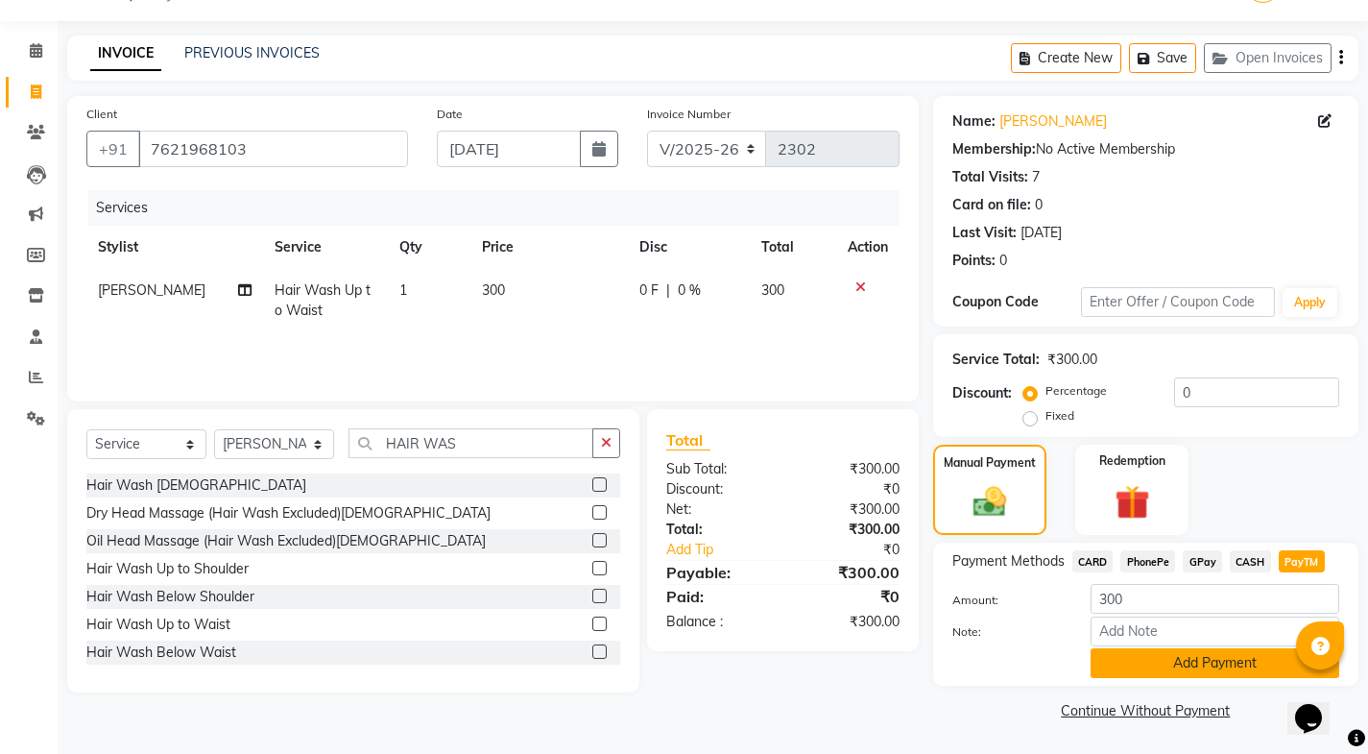
click at [1234, 658] on button "Add Payment" at bounding box center [1215, 663] width 249 height 30
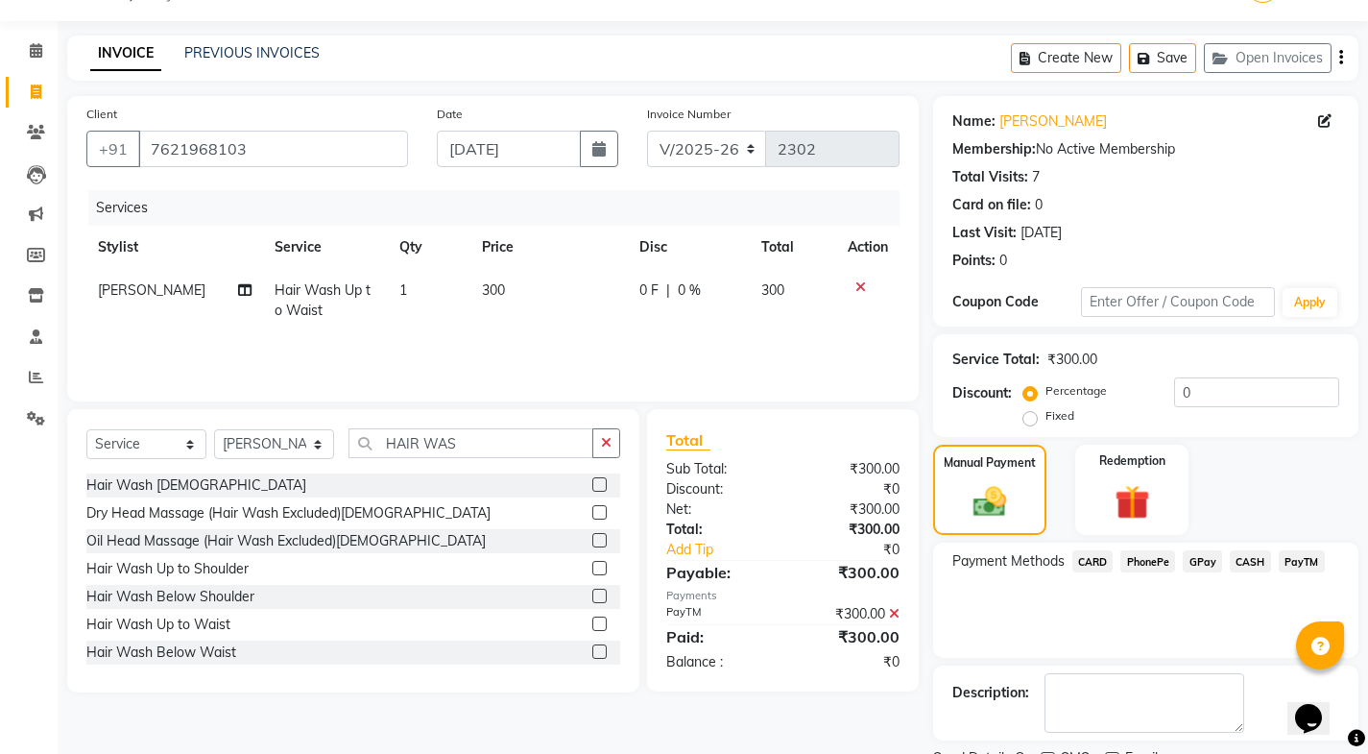
scroll to position [129, 0]
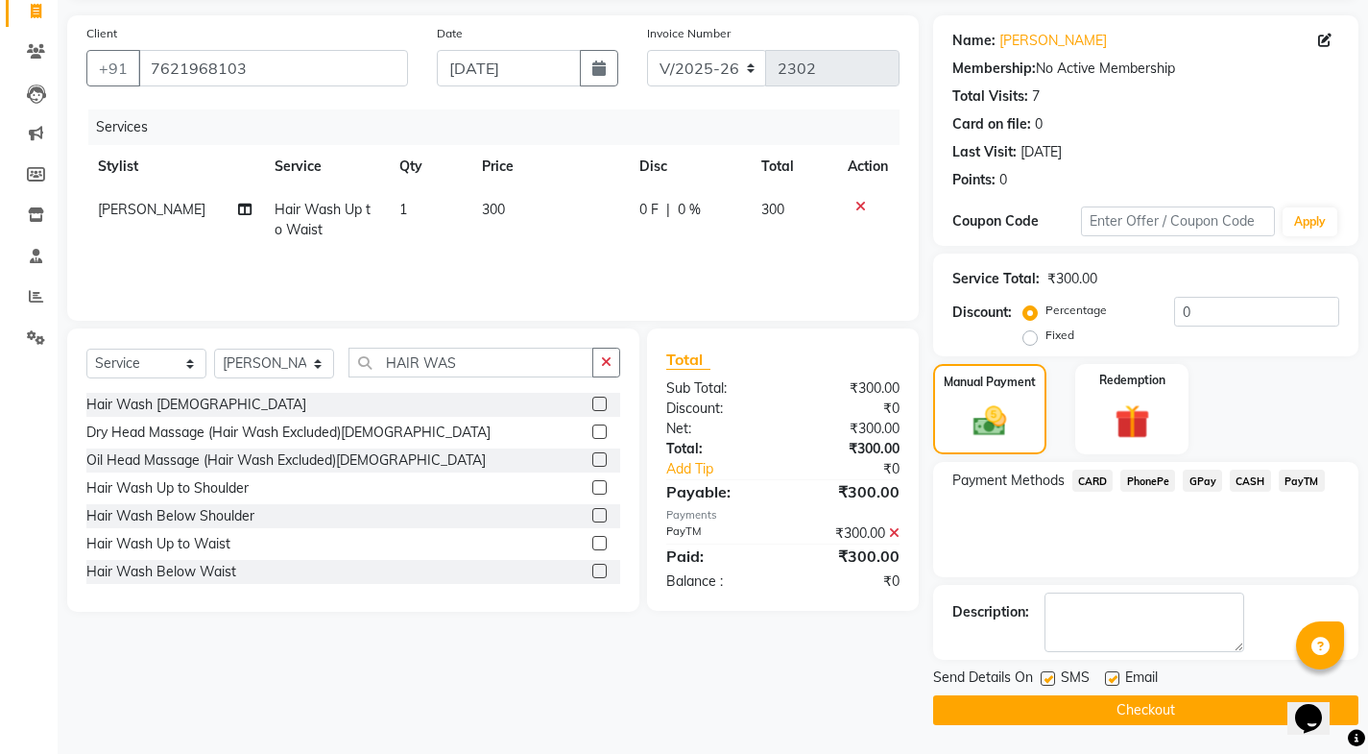
click at [1115, 688] on div at bounding box center [1111, 681] width 12 height 20
click at [1105, 683] on label at bounding box center [1112, 678] width 14 height 14
click at [1105, 683] on input "checkbox" at bounding box center [1111, 679] width 12 height 12
checkbox input "false"
click at [1046, 684] on label at bounding box center [1048, 678] width 14 height 14
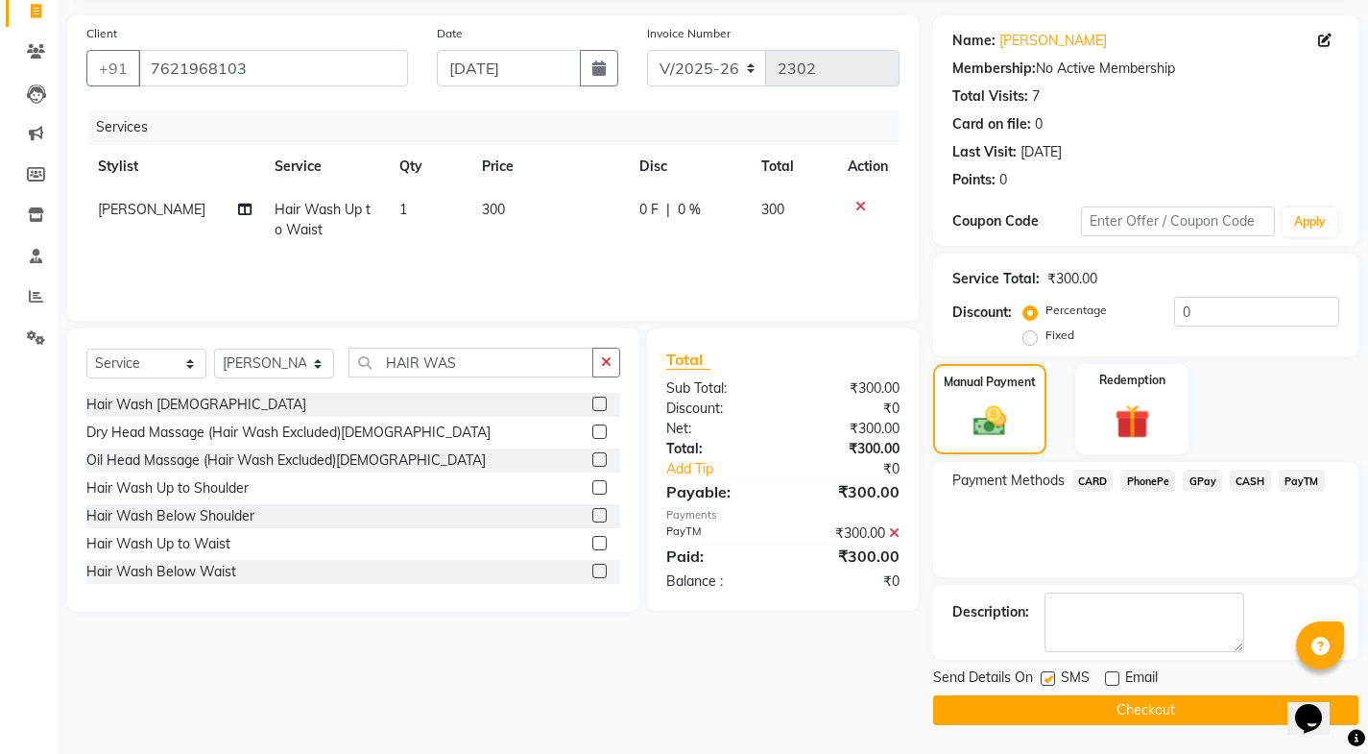
click at [1046, 684] on input "checkbox" at bounding box center [1047, 679] width 12 height 12
checkbox input "false"
click at [1060, 700] on button "Checkout" at bounding box center [1145, 710] width 425 height 30
